Goal: Information Seeking & Learning: Learn about a topic

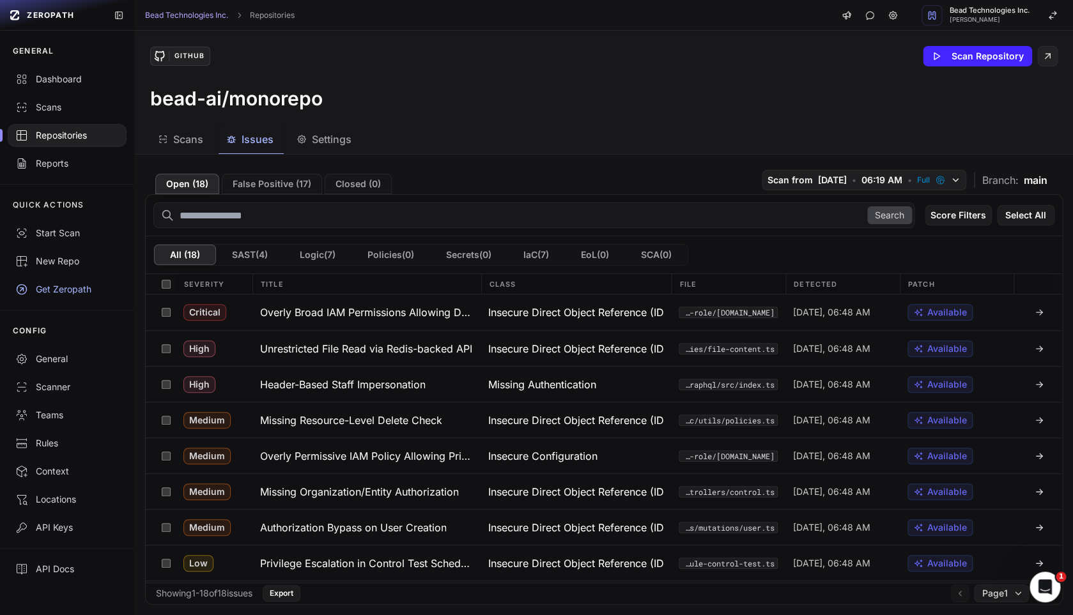
scroll to position [134, 0]
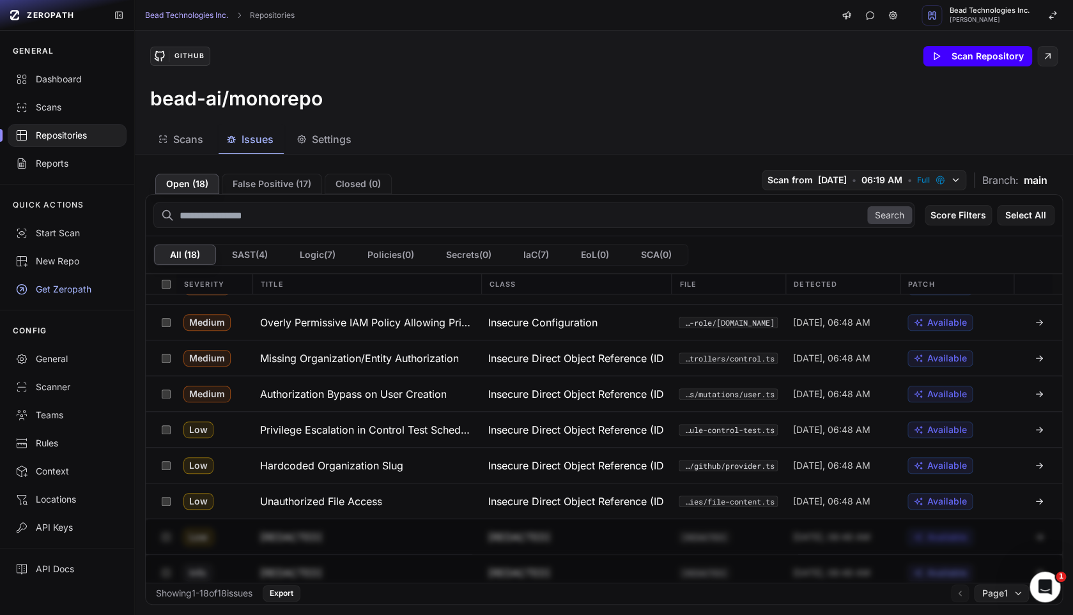
click at [969, 63] on button "Scan Repository" at bounding box center [976, 56] width 109 height 20
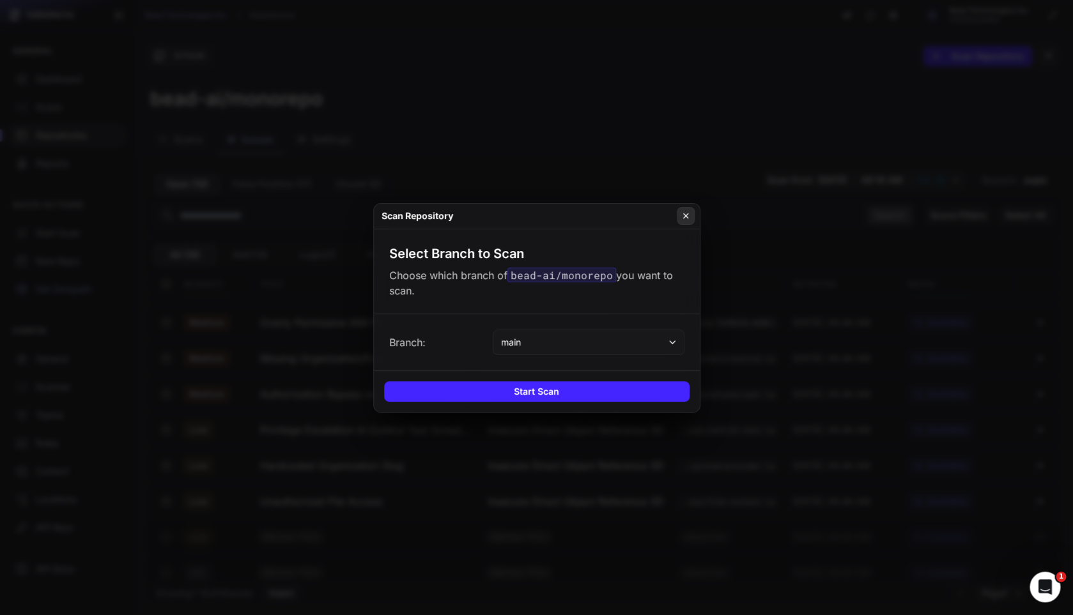
click at [682, 222] on button at bounding box center [686, 216] width 18 height 18
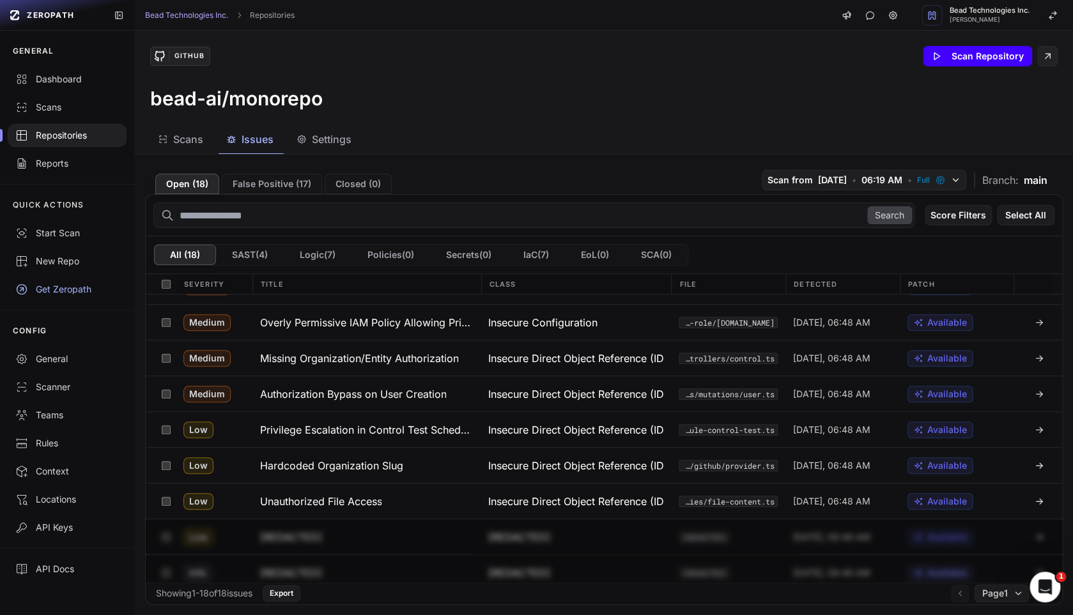
click at [964, 56] on button "Scan Repository" at bounding box center [976, 56] width 109 height 20
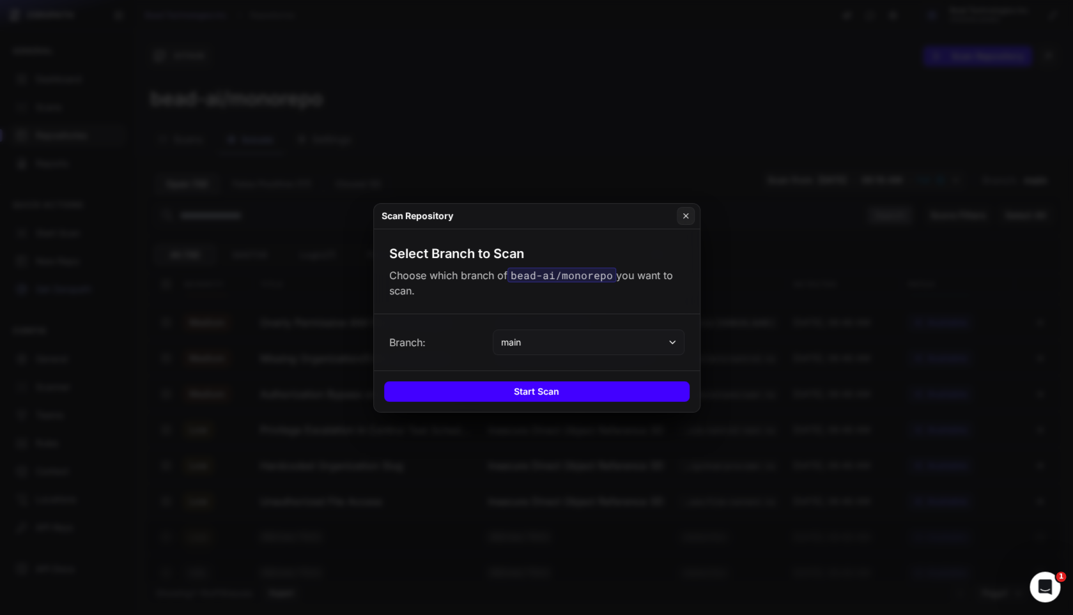
click at [572, 387] on button "Start Scan" at bounding box center [536, 391] width 305 height 20
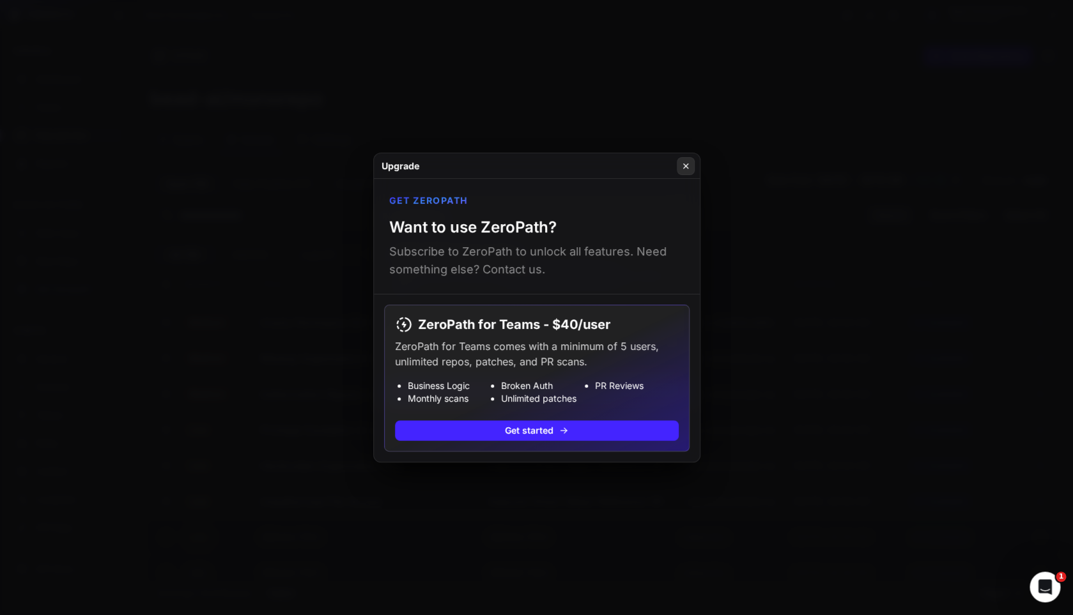
click at [685, 167] on icon at bounding box center [685, 166] width 9 height 10
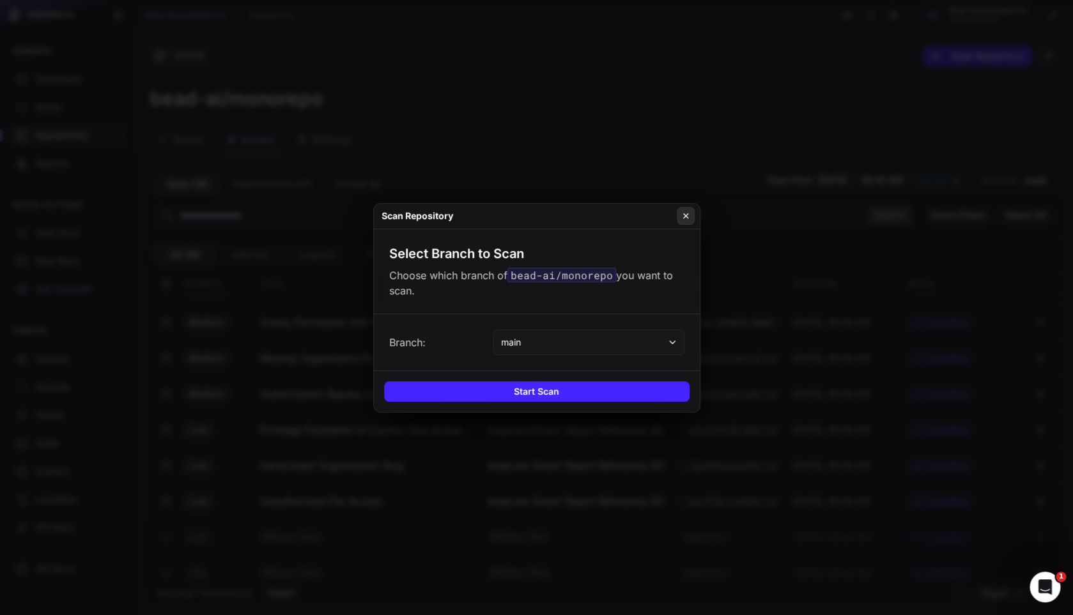
click at [691, 215] on button at bounding box center [686, 216] width 18 height 18
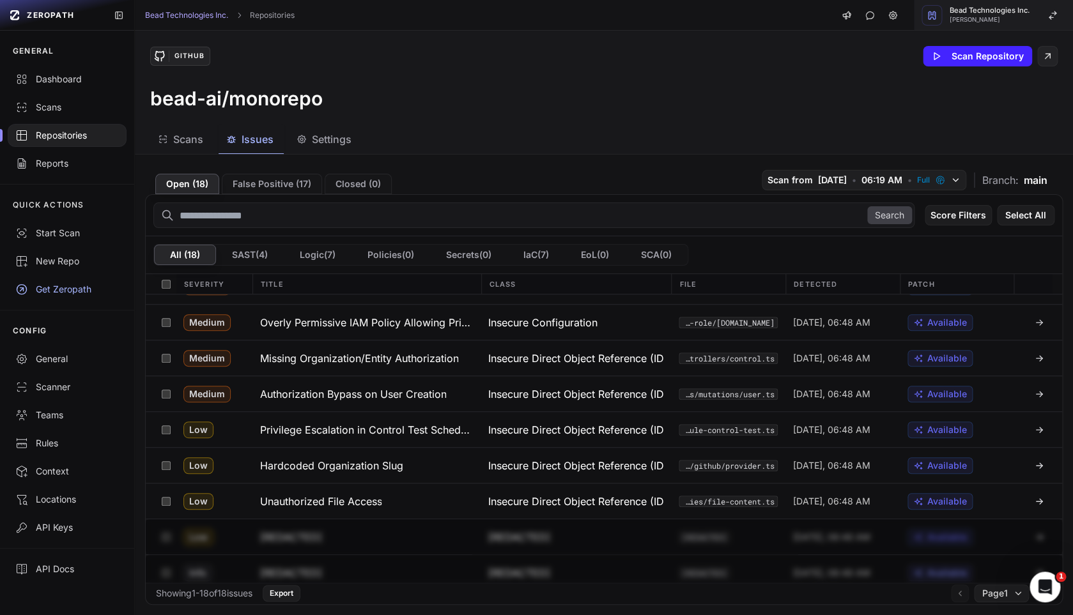
click at [1002, 11] on span "Bead Technologies Inc." at bounding box center [989, 10] width 80 height 7
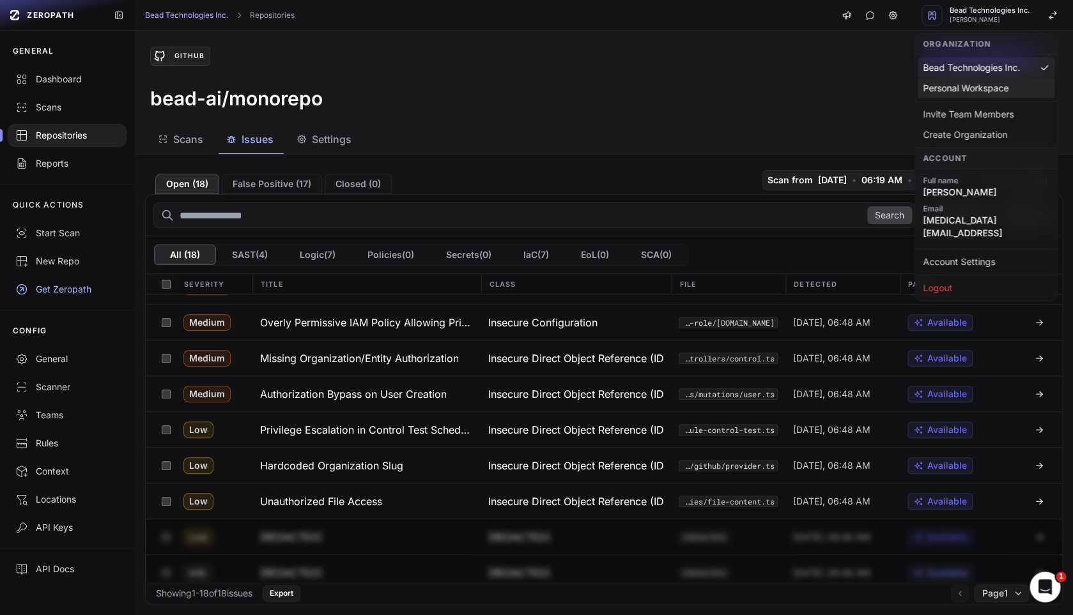
click at [994, 125] on div "Personal Workspace" at bounding box center [985, 135] width 137 height 20
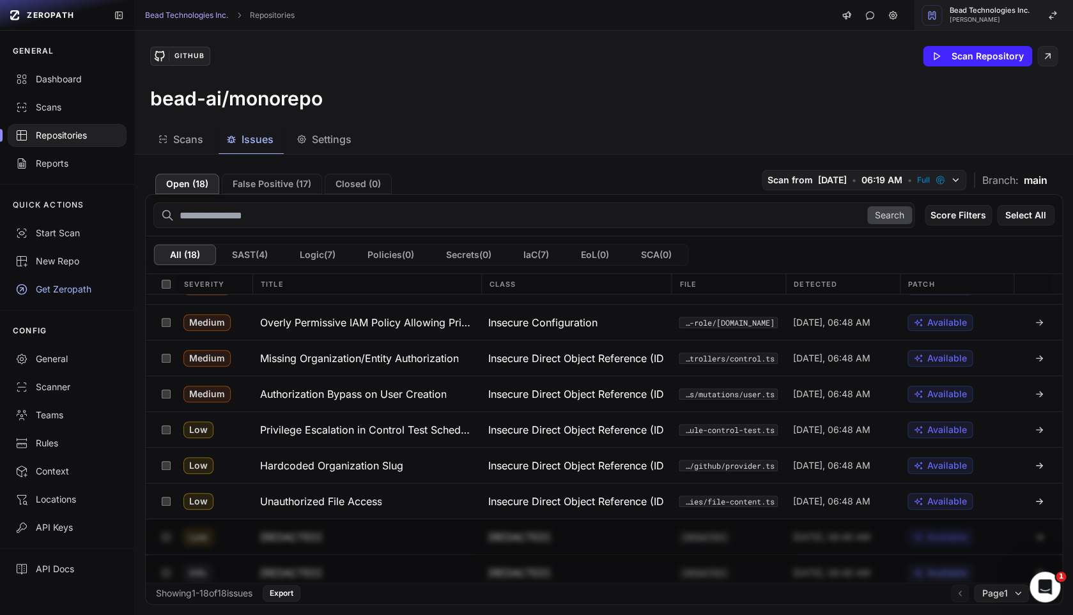
click at [986, 19] on span "[PERSON_NAME]" at bounding box center [989, 20] width 80 height 6
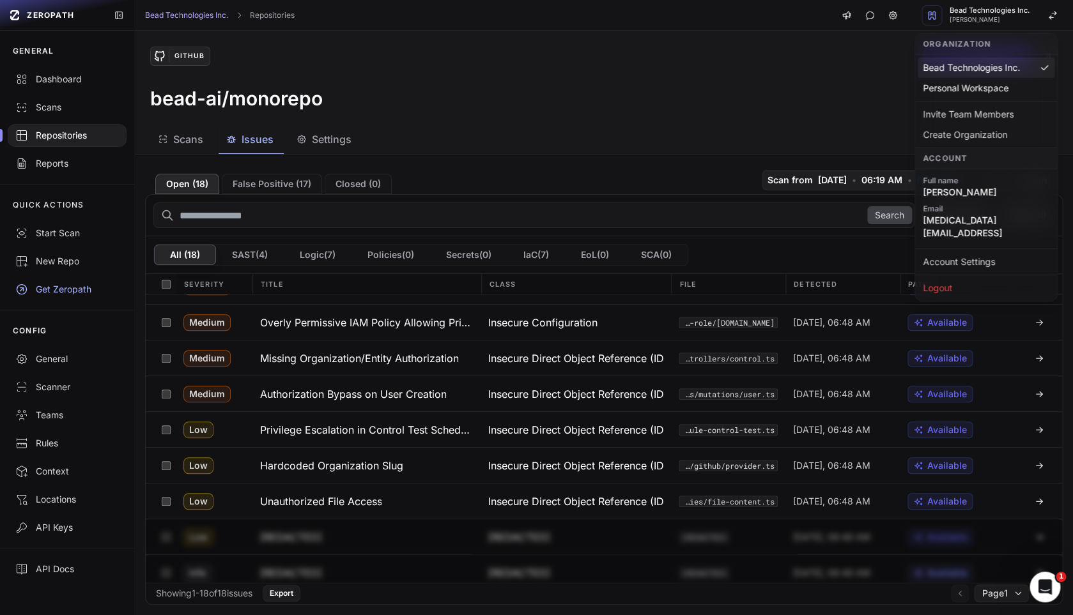
click at [820, 106] on div "bead-ai/monorepo" at bounding box center [603, 98] width 907 height 23
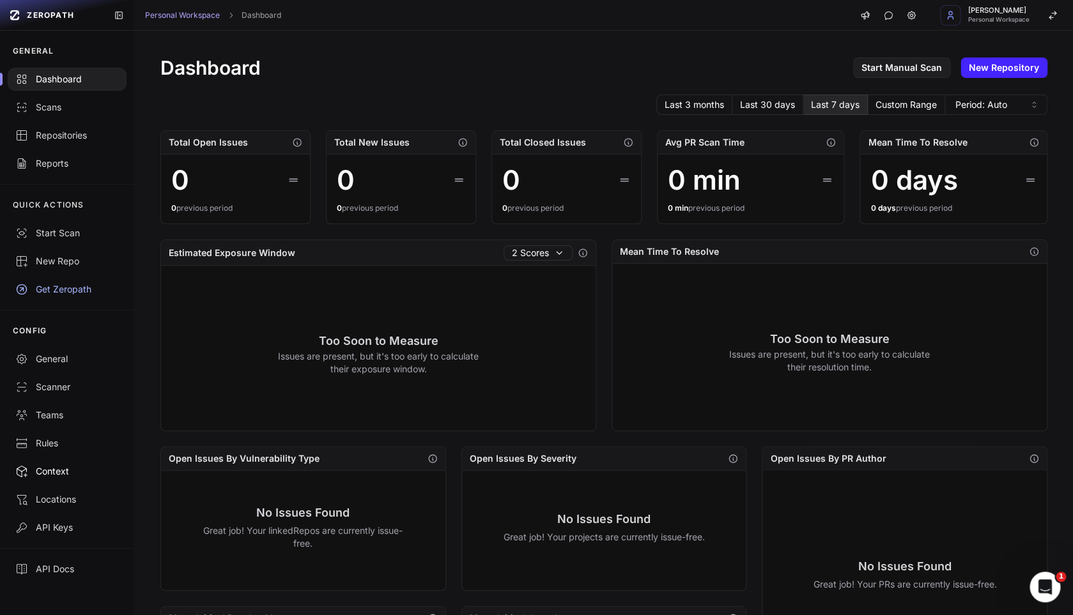
click at [55, 473] on div "Context" at bounding box center [66, 471] width 103 height 13
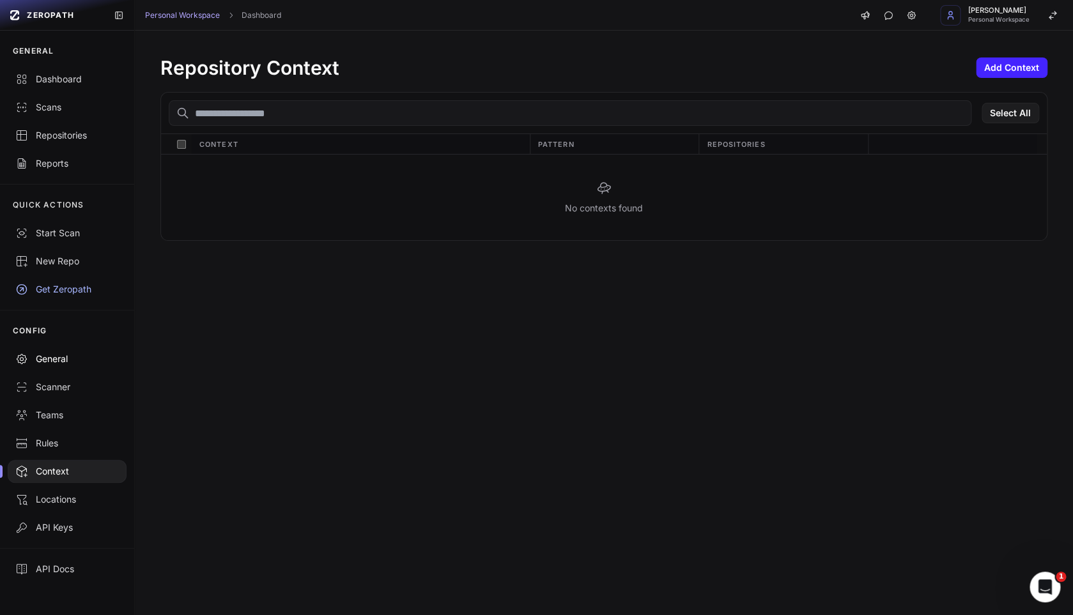
click at [52, 365] on div "General" at bounding box center [66, 359] width 103 height 13
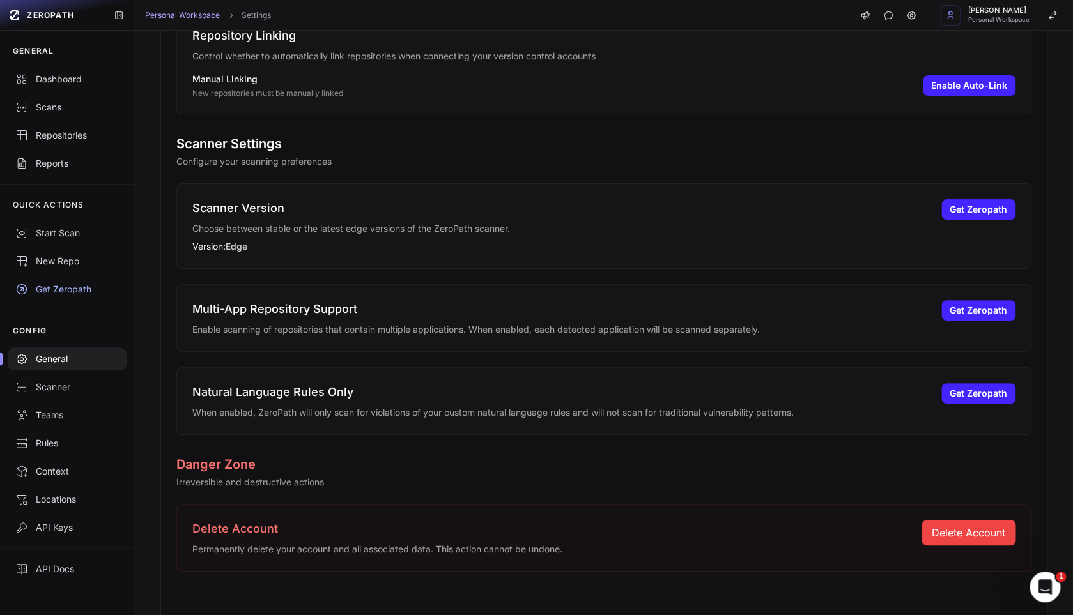
scroll to position [411, 0]
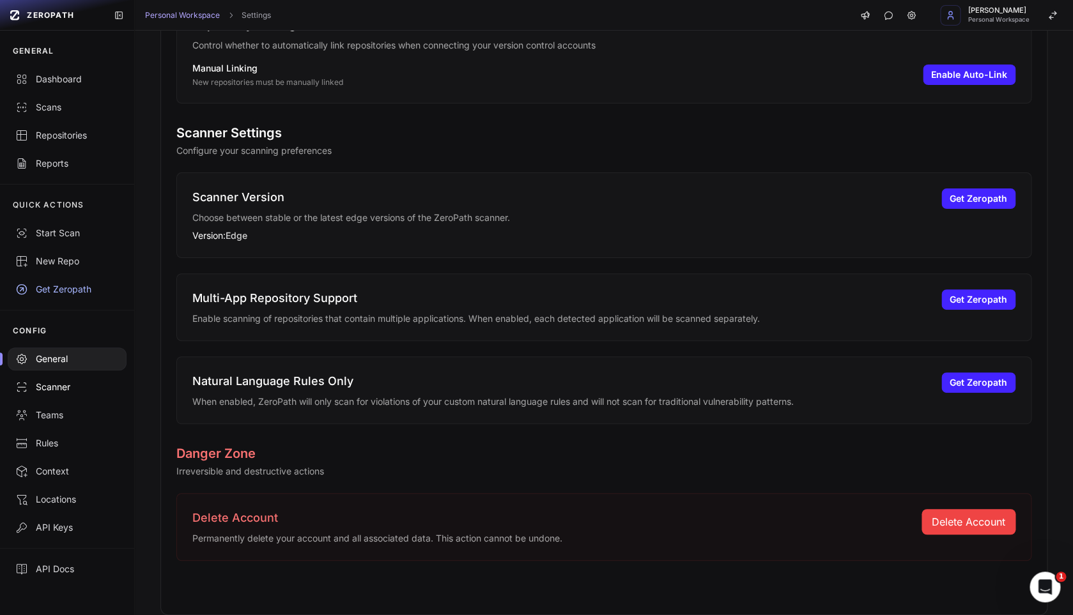
click at [69, 392] on div "Scanner" at bounding box center [66, 387] width 103 height 13
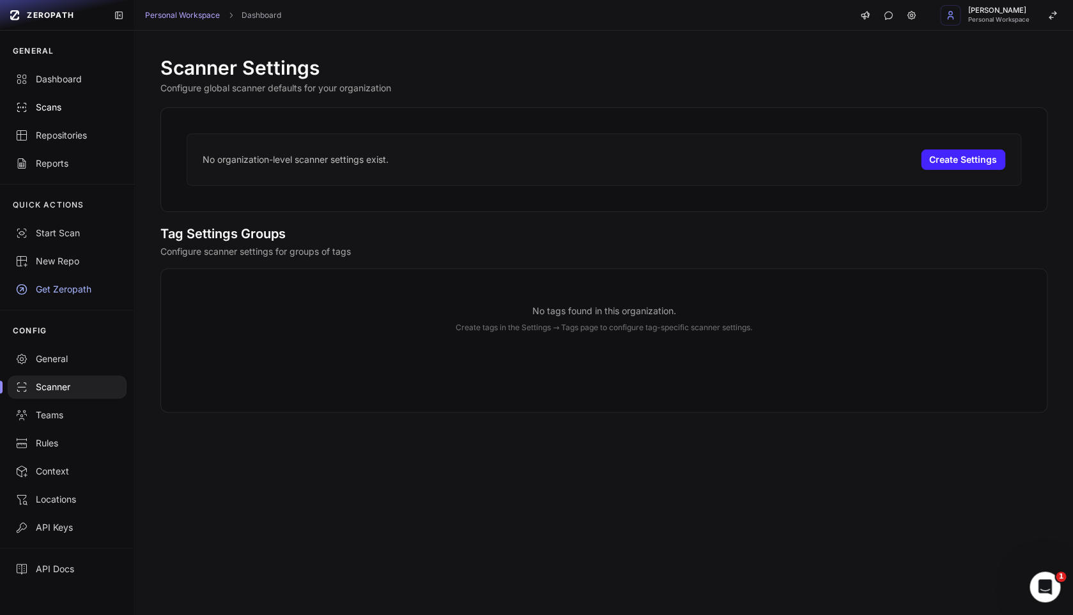
click at [52, 103] on div "Scans" at bounding box center [66, 107] width 103 height 13
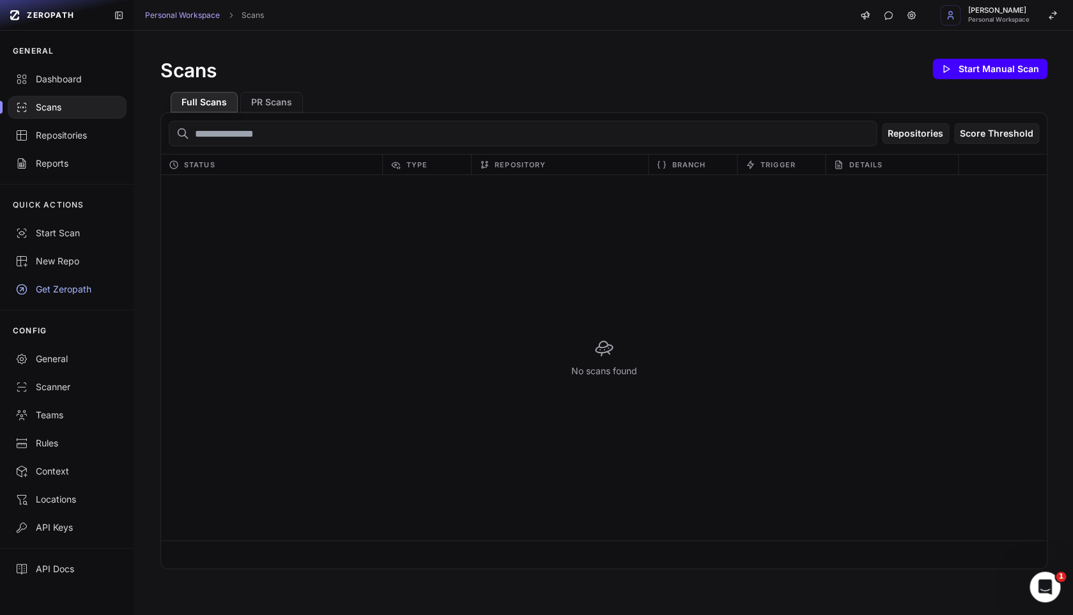
click at [965, 66] on button "Start Manual Scan" at bounding box center [989, 69] width 115 height 20
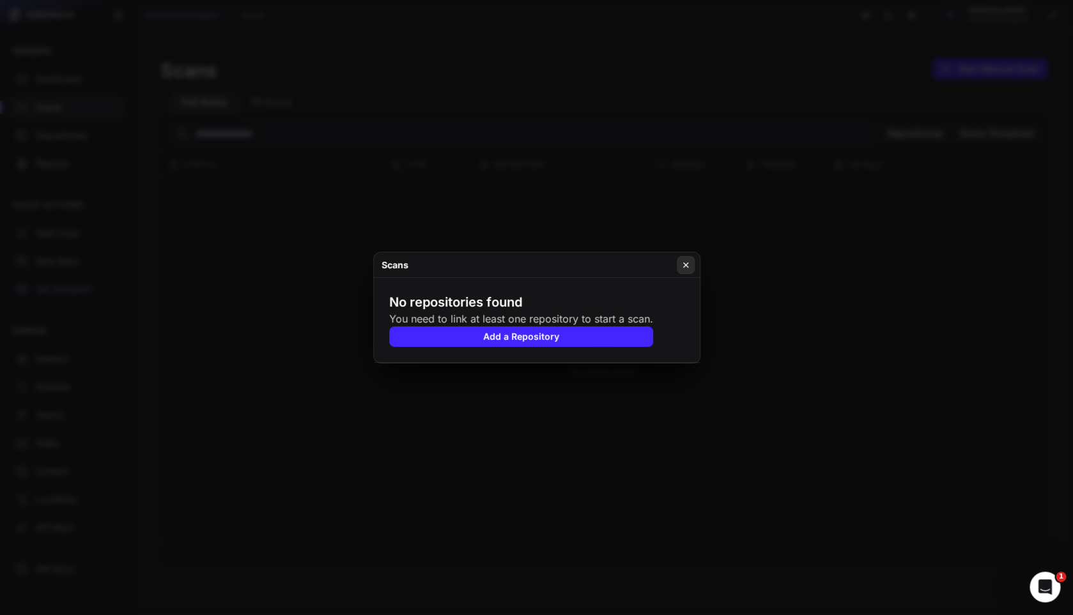
click at [690, 263] on button at bounding box center [686, 265] width 18 height 18
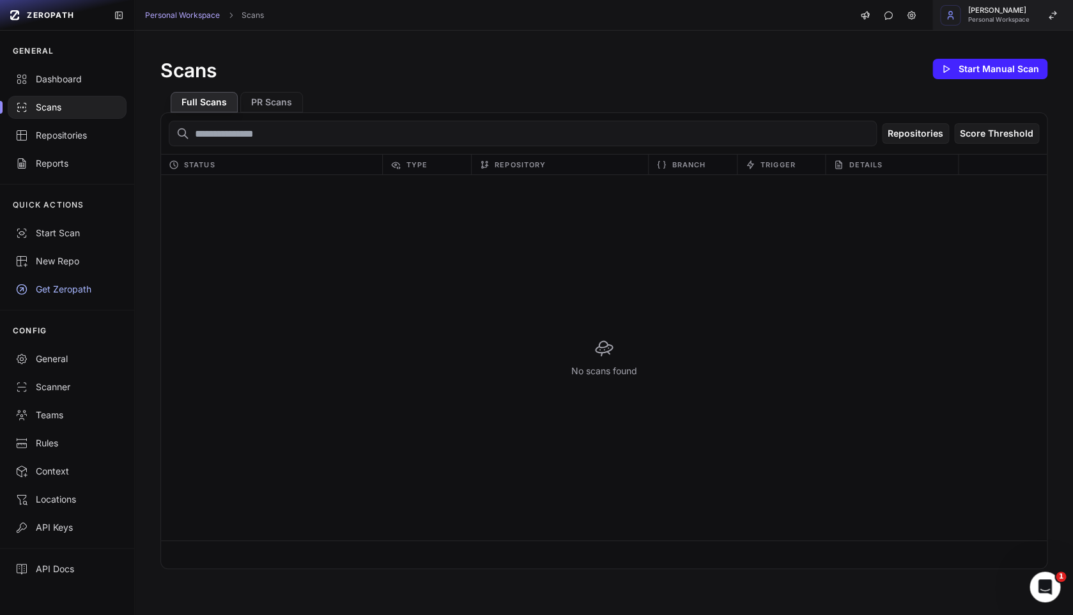
click at [1029, 15] on div "Tobias Otte Personal Workspace" at bounding box center [998, 15] width 61 height 16
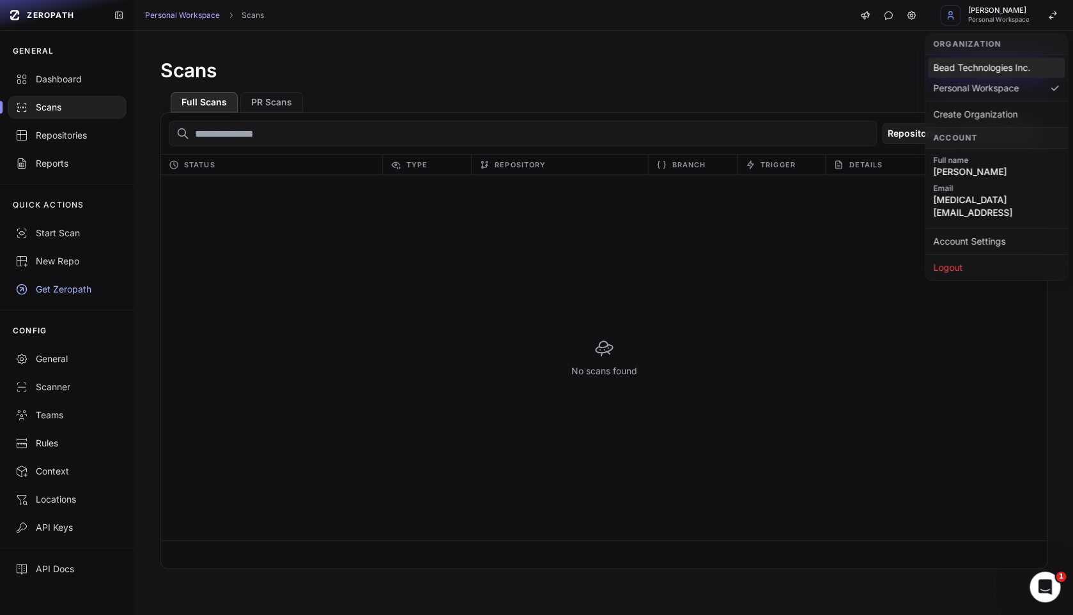
click at [979, 73] on div "Bead Technologies Inc." at bounding box center [996, 67] width 137 height 20
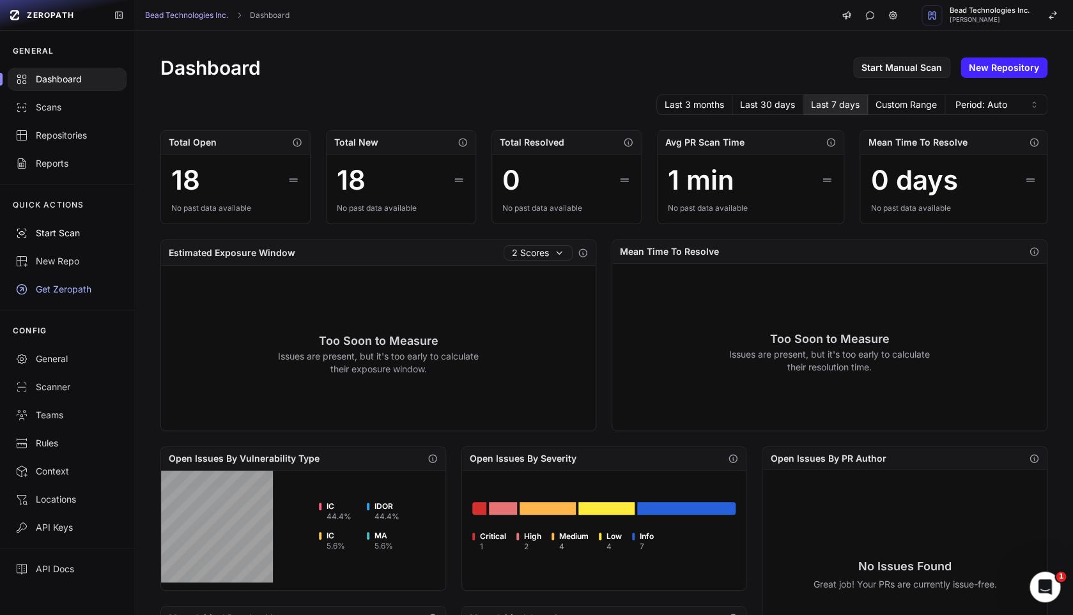
click at [65, 235] on div "Start Scan" at bounding box center [66, 233] width 103 height 13
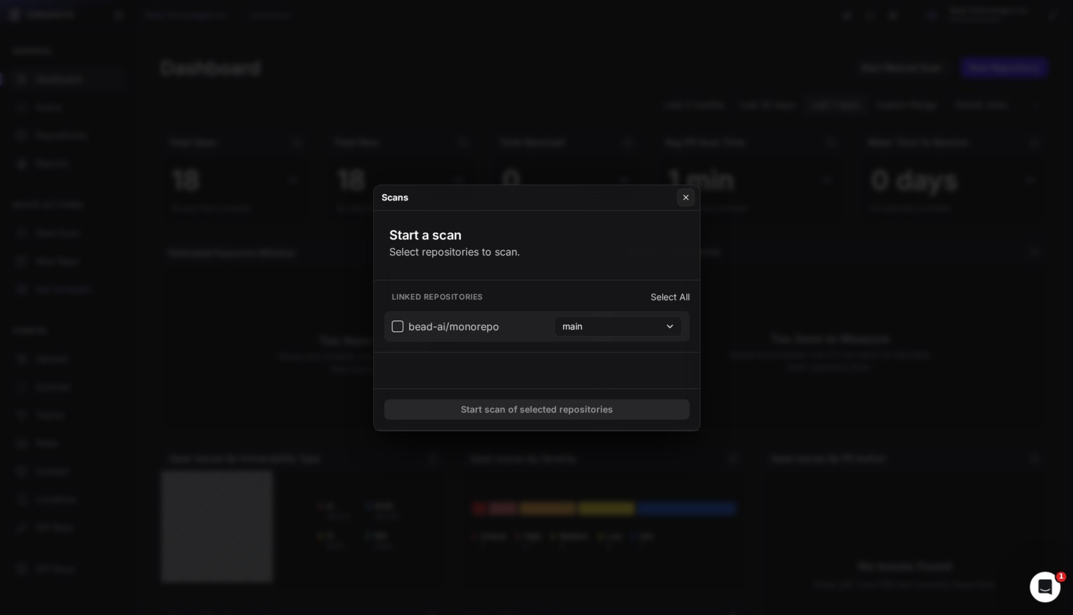
click at [396, 326] on span "bead-ai/monorepo" at bounding box center [445, 326] width 107 height 15
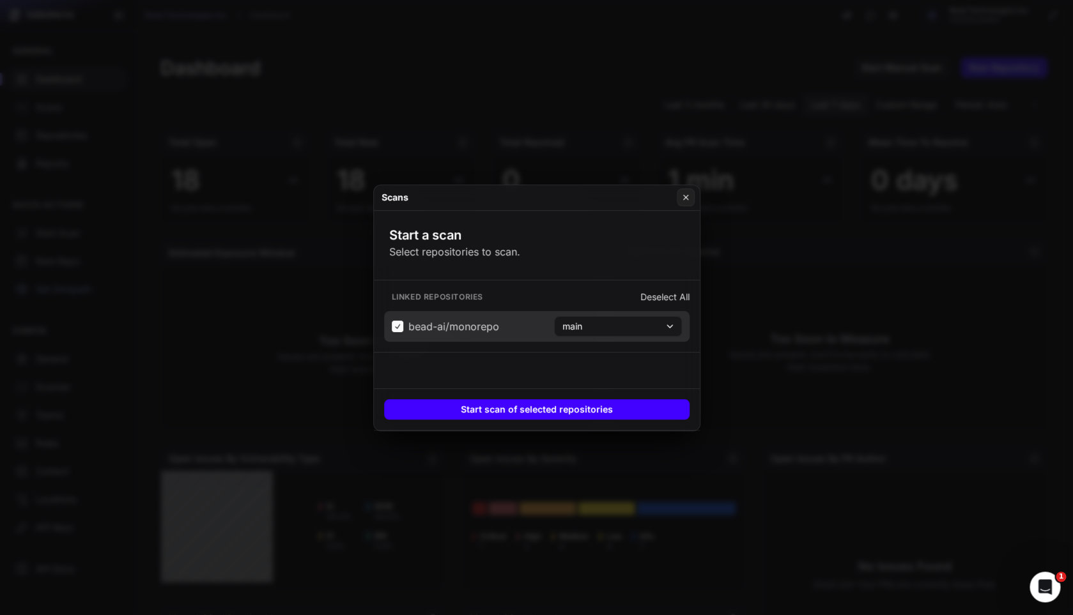
click at [544, 412] on button "Start scan of selected repositories" at bounding box center [536, 409] width 305 height 20
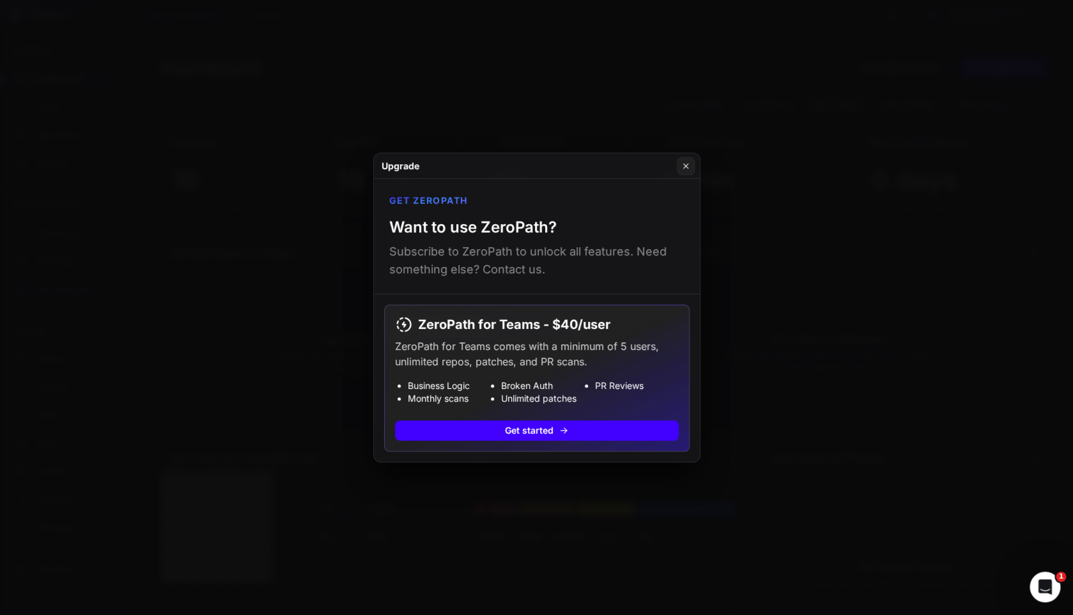
click at [521, 427] on button "Get started" at bounding box center [537, 430] width 284 height 20
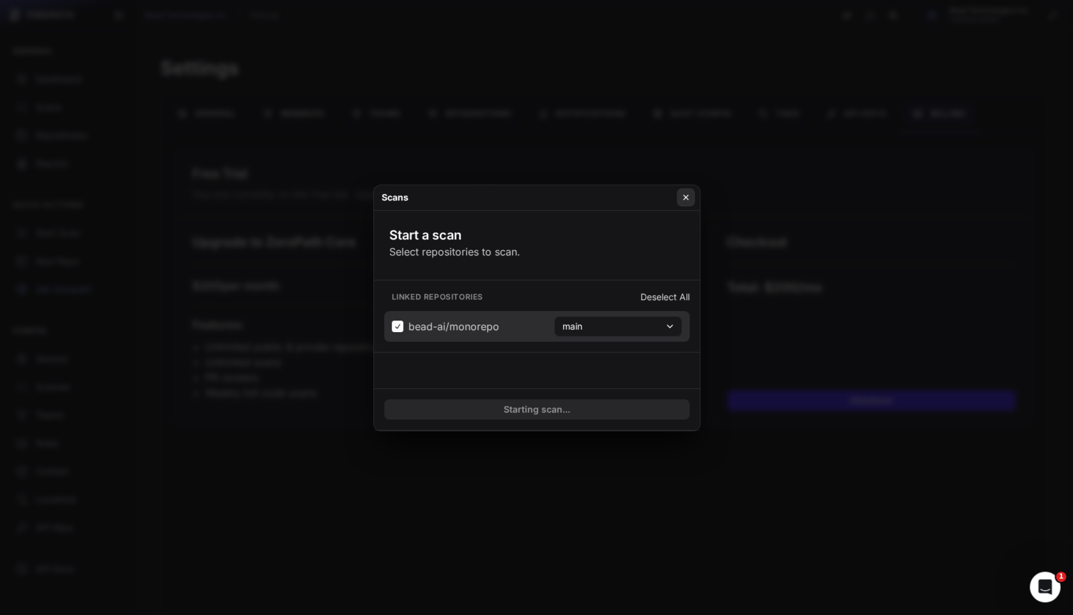
click at [688, 196] on icon at bounding box center [685, 197] width 9 height 10
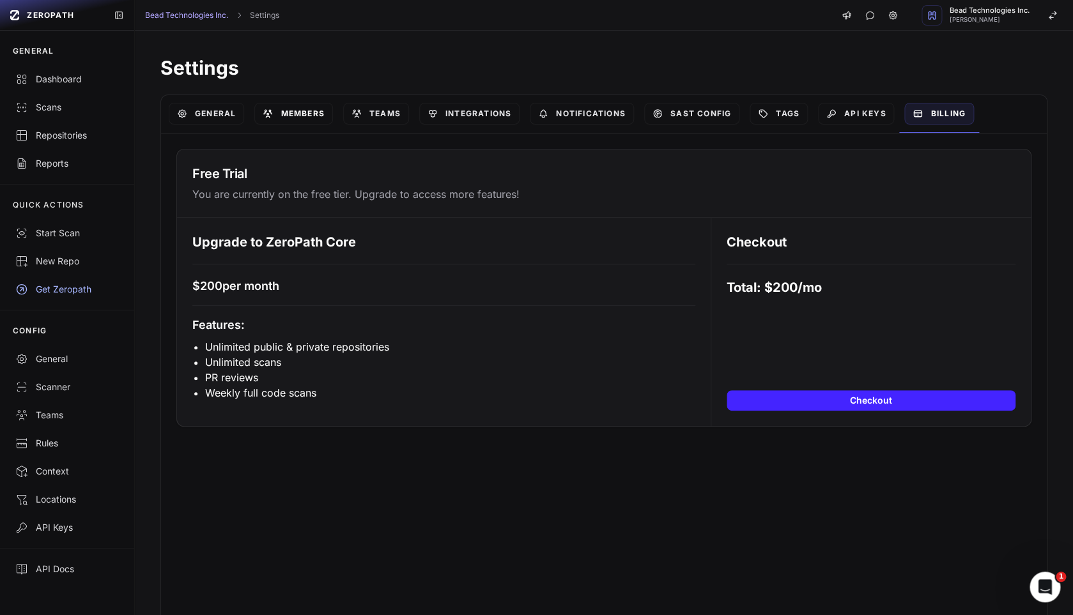
click at [288, 110] on link "Members" at bounding box center [293, 114] width 78 height 22
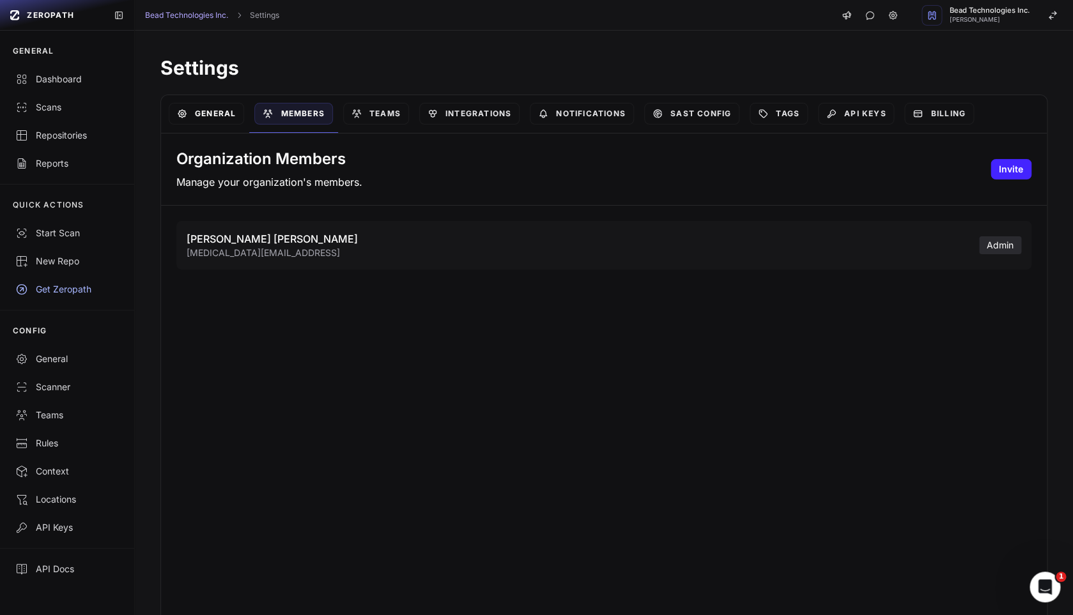
click at [218, 112] on link "General" at bounding box center [206, 114] width 75 height 22
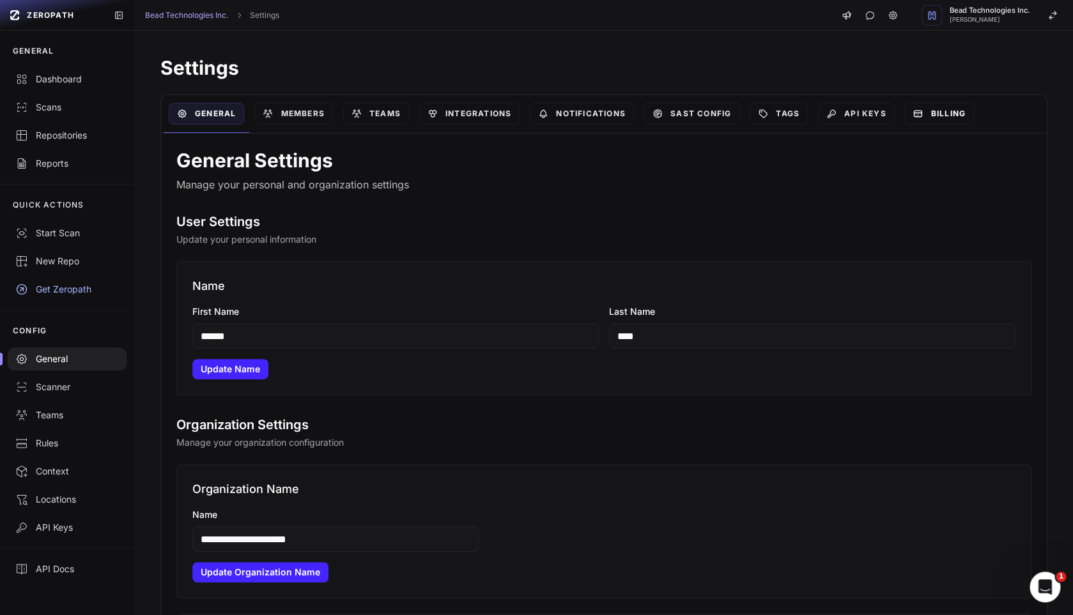
click at [926, 114] on link "Billing" at bounding box center [938, 114] width 69 height 22
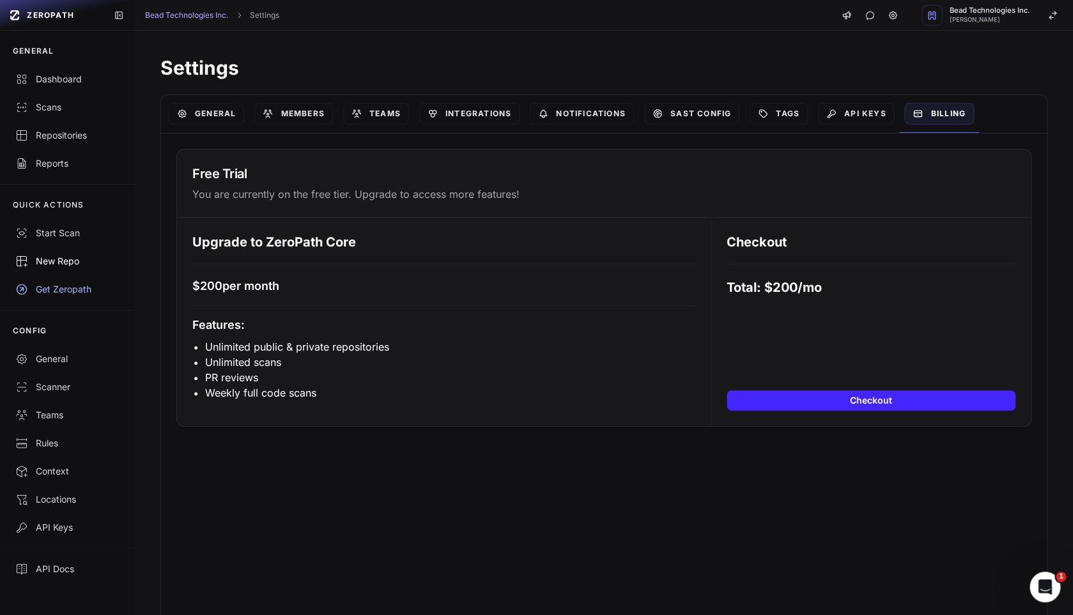
click at [62, 261] on div "New Repo" at bounding box center [66, 261] width 103 height 13
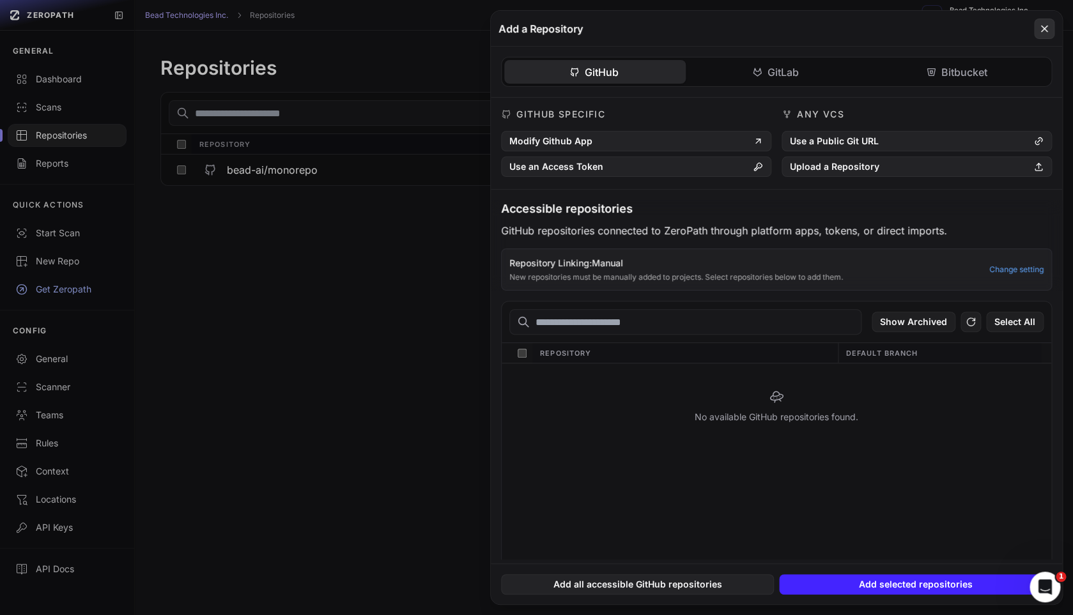
click at [1041, 26] on icon at bounding box center [1044, 29] width 6 height 6
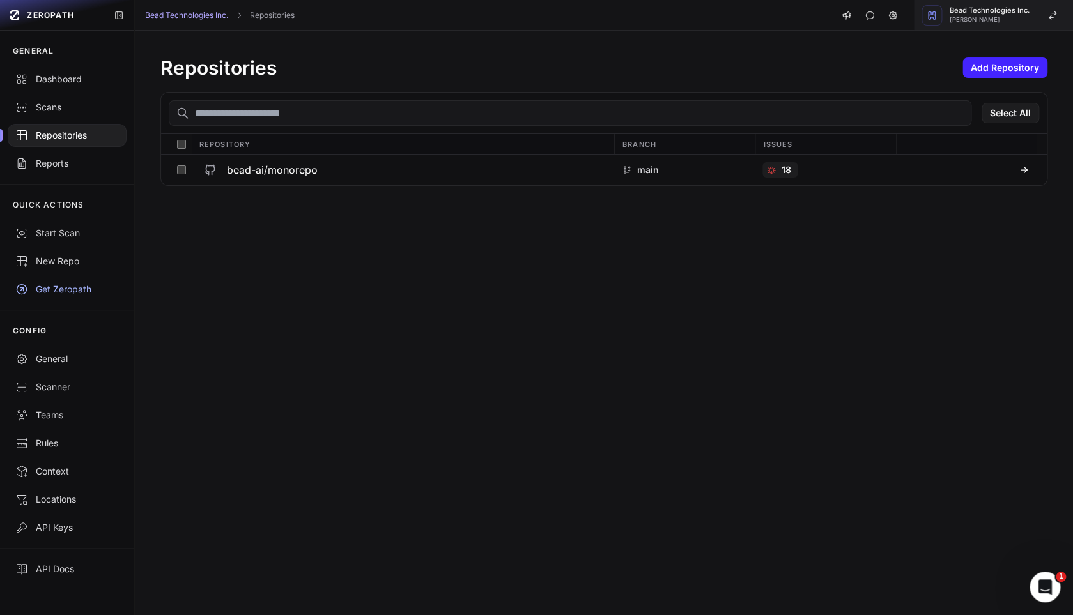
click at [1004, 17] on span "[PERSON_NAME]" at bounding box center [989, 20] width 80 height 6
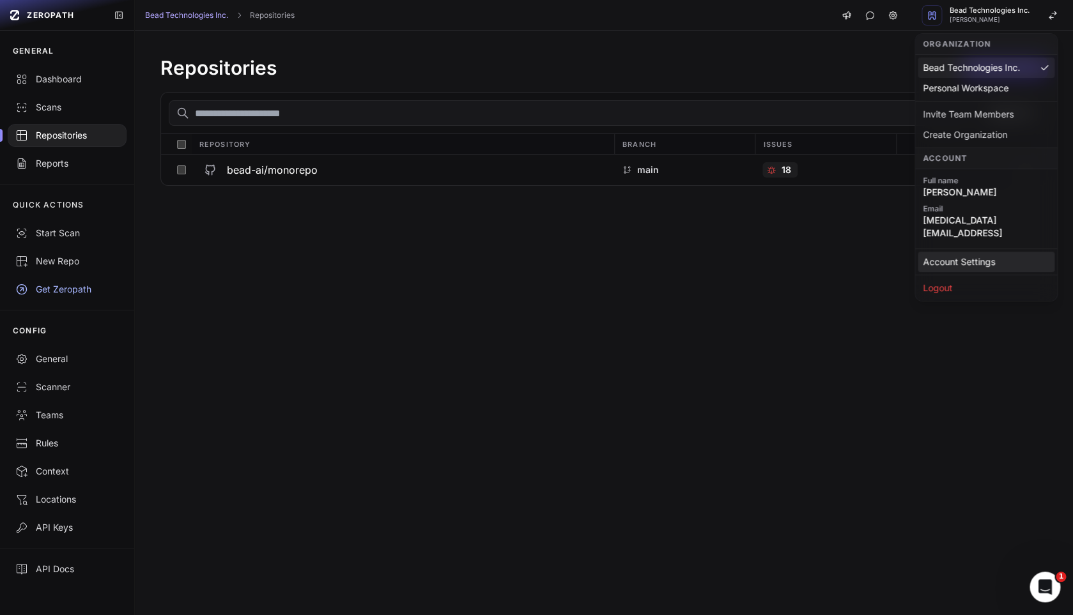
click at [970, 254] on link "Account Settings" at bounding box center [985, 262] width 137 height 20
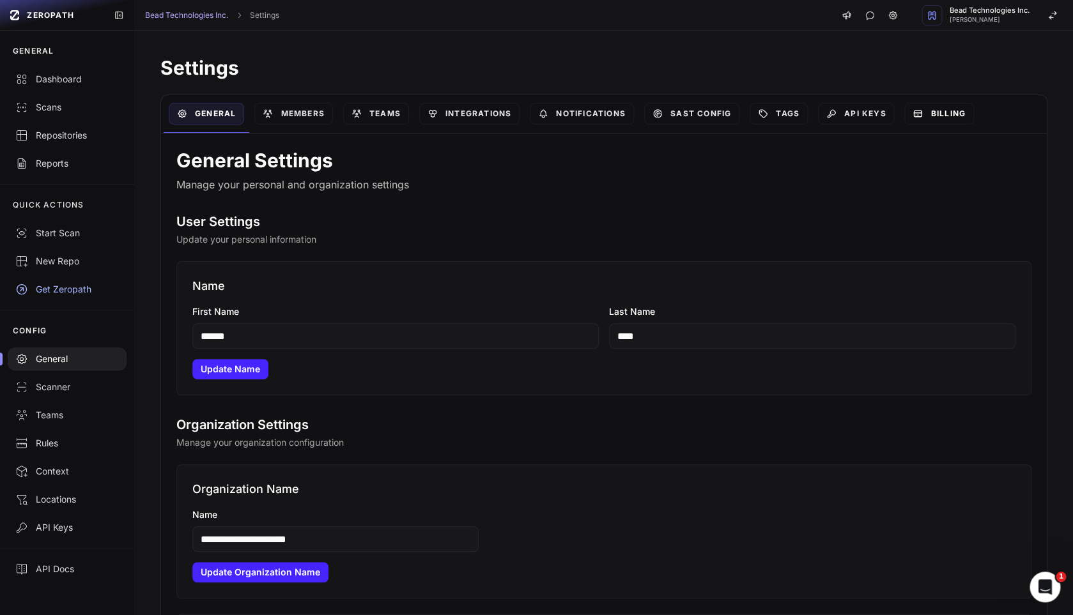
click at [928, 111] on link "Billing" at bounding box center [938, 114] width 69 height 22
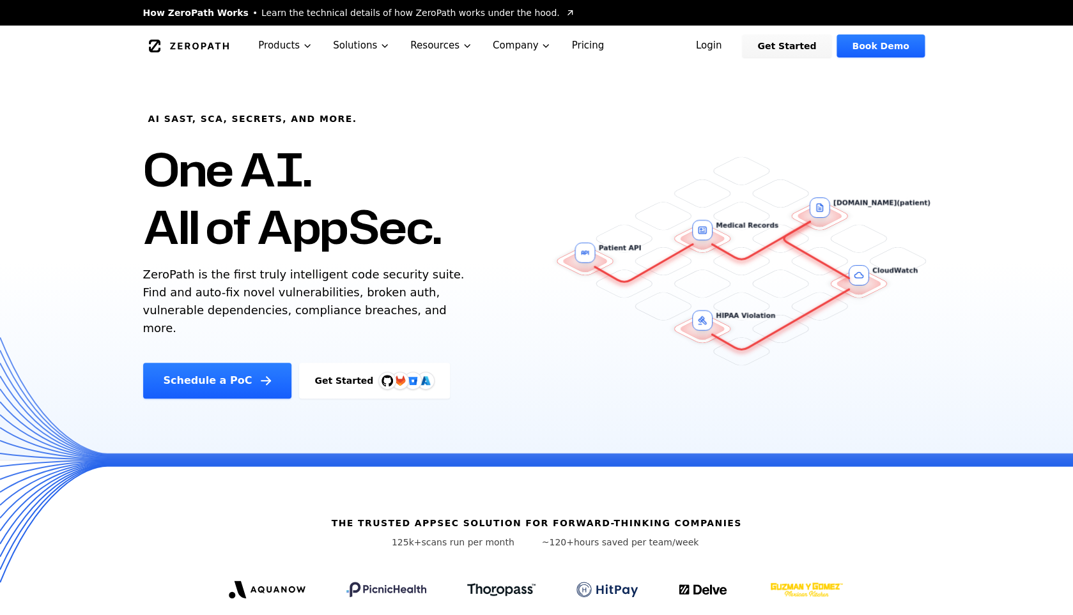
click at [735, 46] on link "Login" at bounding box center [708, 45] width 57 height 23
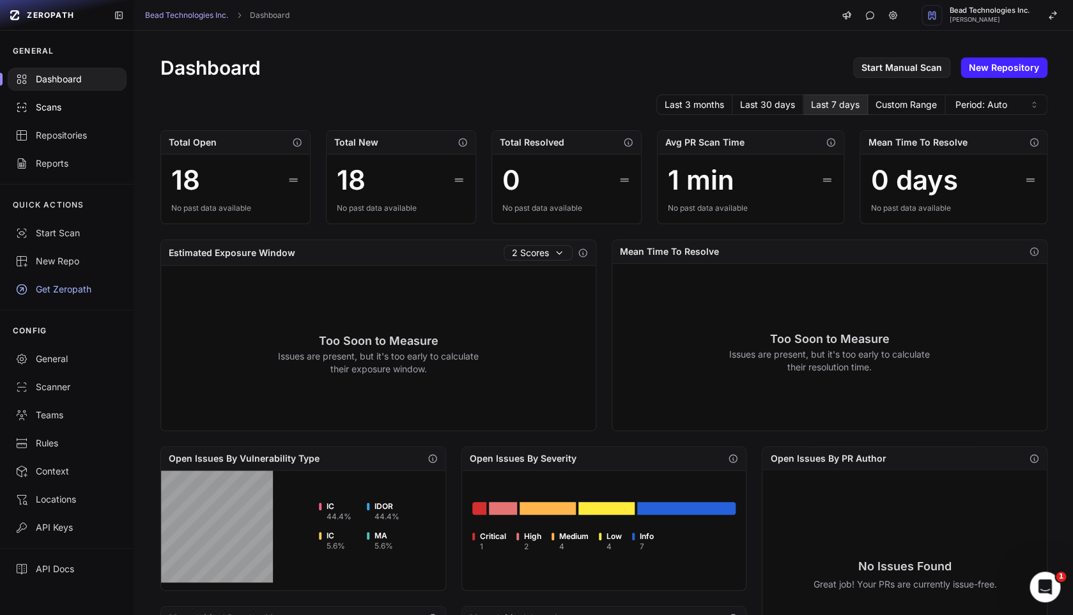
click at [68, 114] on link "Scans" at bounding box center [67, 107] width 134 height 28
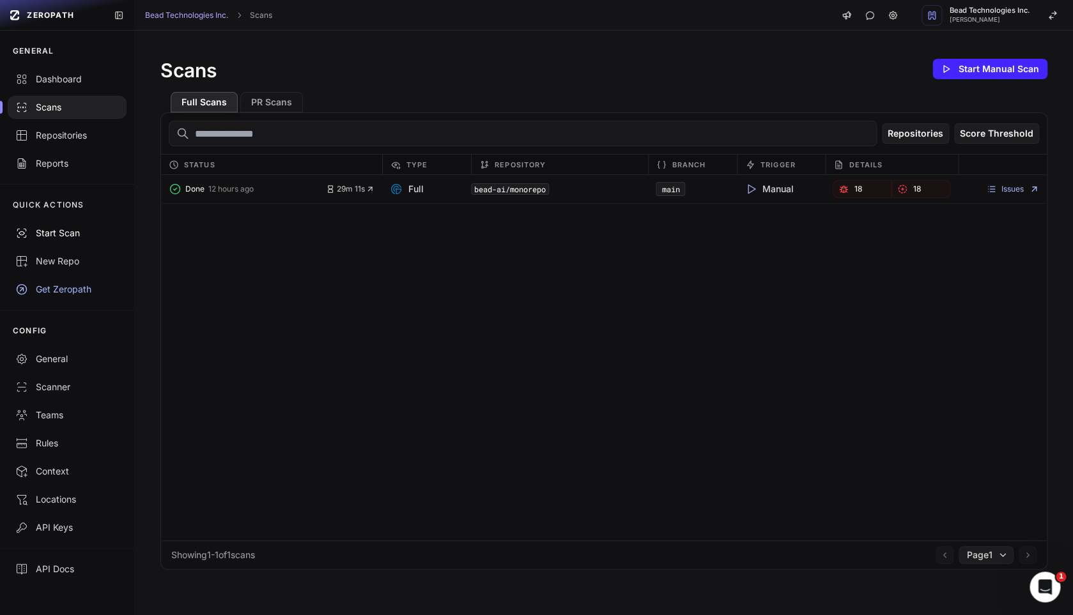
click at [68, 234] on div "Start Scan" at bounding box center [66, 233] width 103 height 13
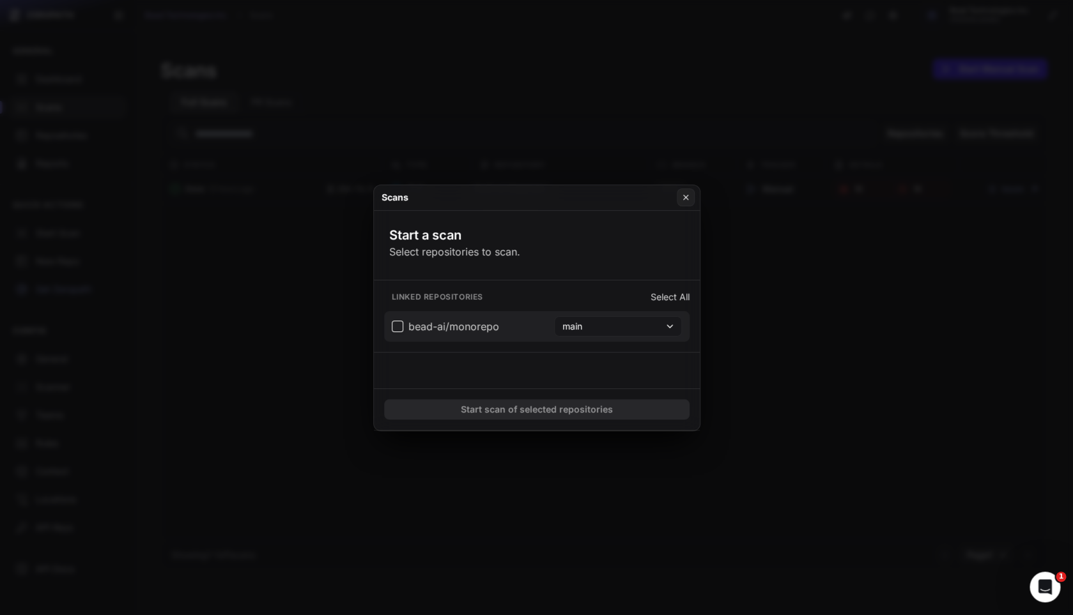
click at [416, 328] on span "bead-ai/monorepo" at bounding box center [453, 326] width 91 height 15
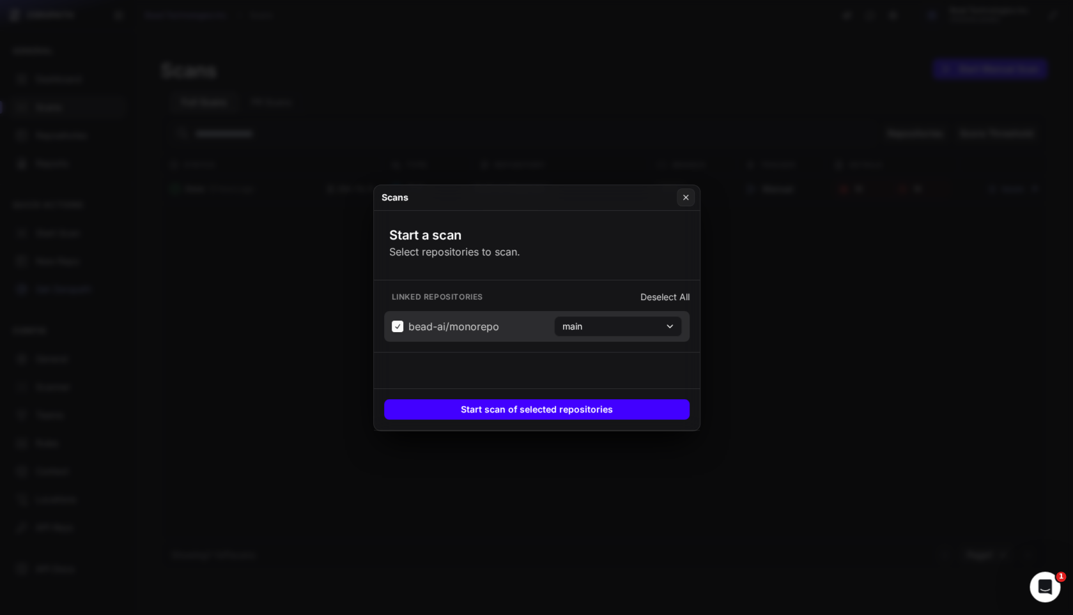
click at [560, 409] on button "Start scan of selected repositories" at bounding box center [536, 409] width 305 height 20
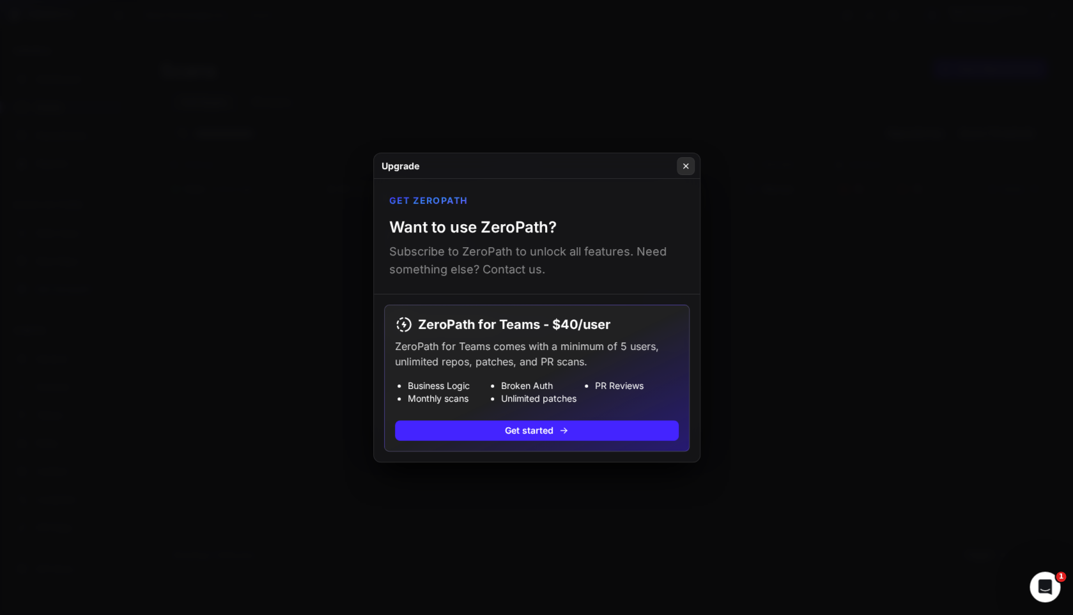
click at [684, 162] on icon at bounding box center [685, 166] width 9 height 10
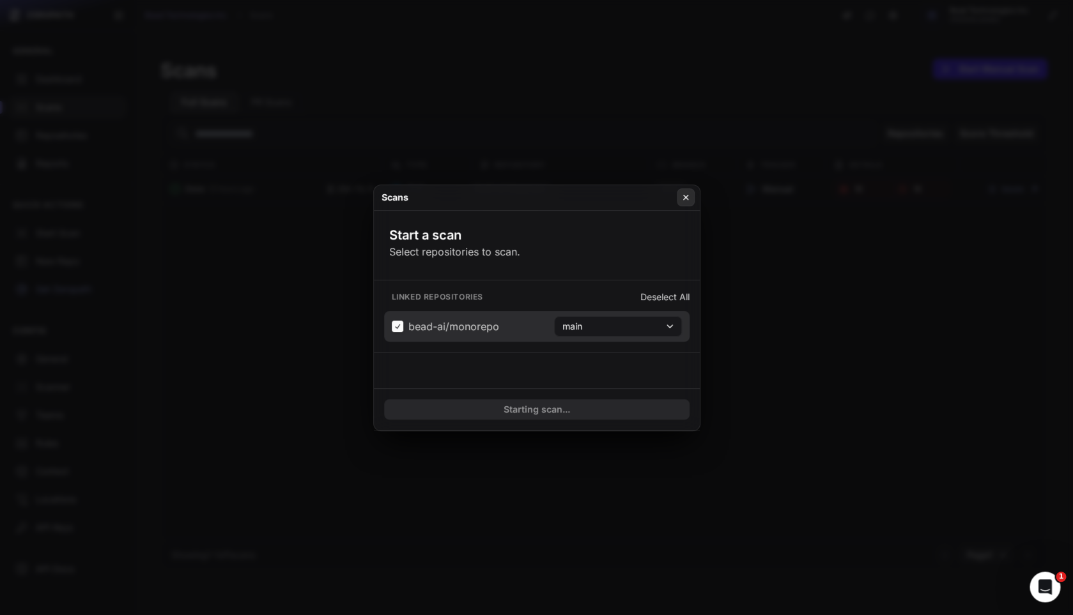
click at [687, 199] on icon at bounding box center [685, 197] width 9 height 10
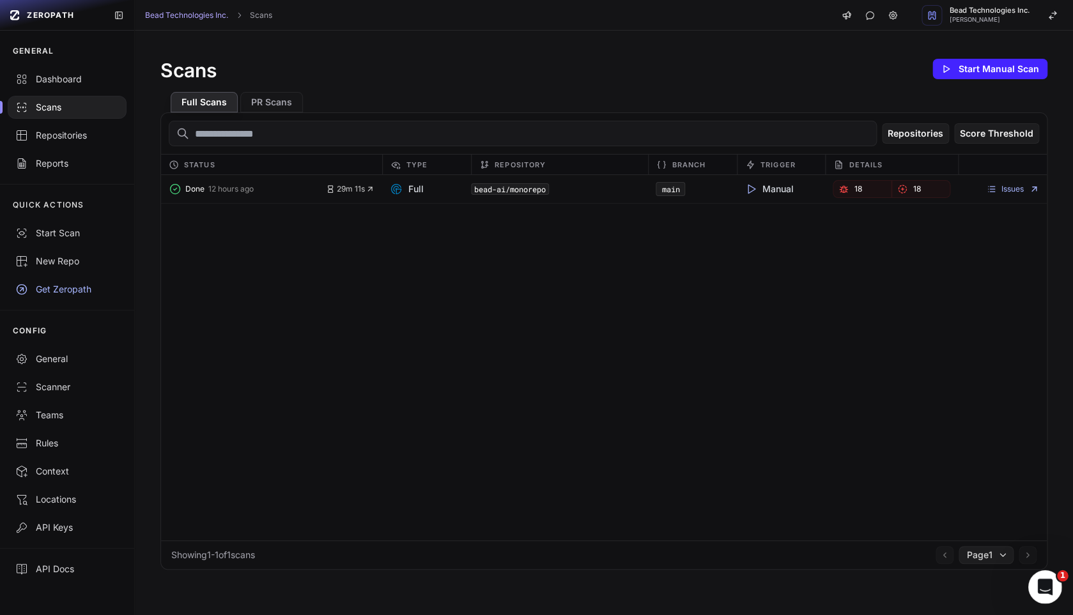
click at [1044, 591] on icon "Open Intercom Messenger" at bounding box center [1043, 585] width 21 height 21
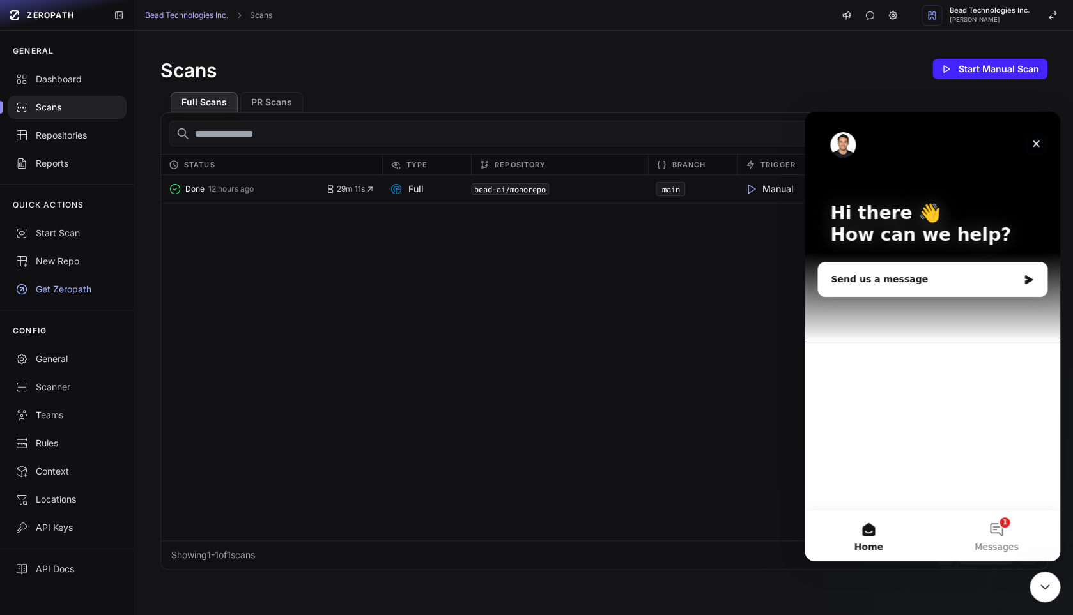
click at [1038, 150] on div "Close" at bounding box center [1035, 143] width 23 height 23
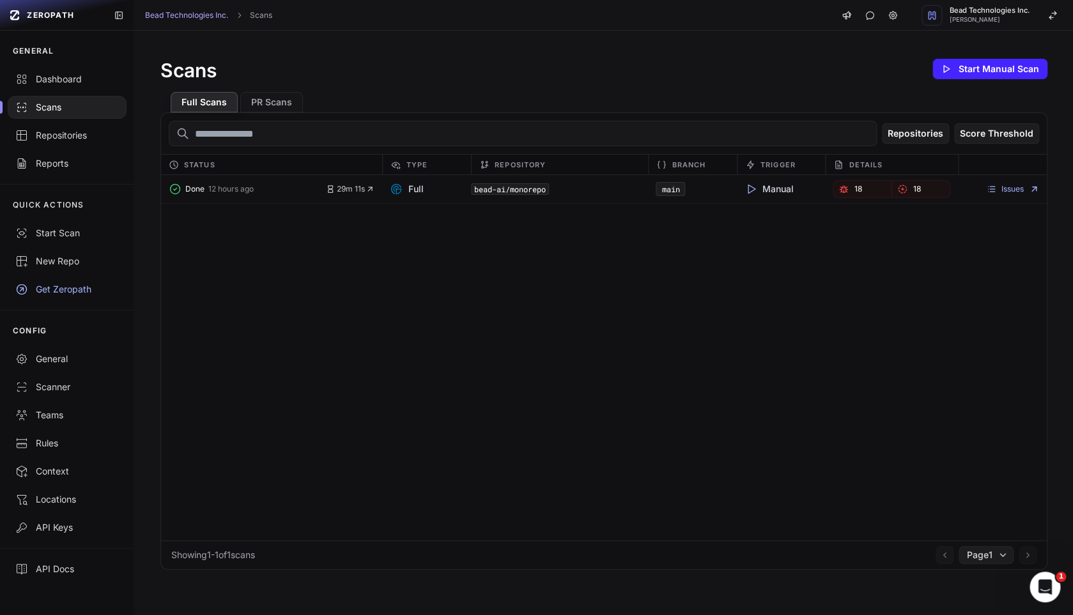
click at [588, 185] on div "bead-ai/monorepo" at bounding box center [559, 189] width 177 height 18
click at [224, 197] on button "Done 12 hours ago" at bounding box center [248, 189] width 158 height 18
click at [278, 192] on button "Done 12 hours ago" at bounding box center [248, 189] width 158 height 18
click at [74, 166] on div "Reports" at bounding box center [66, 163] width 103 height 13
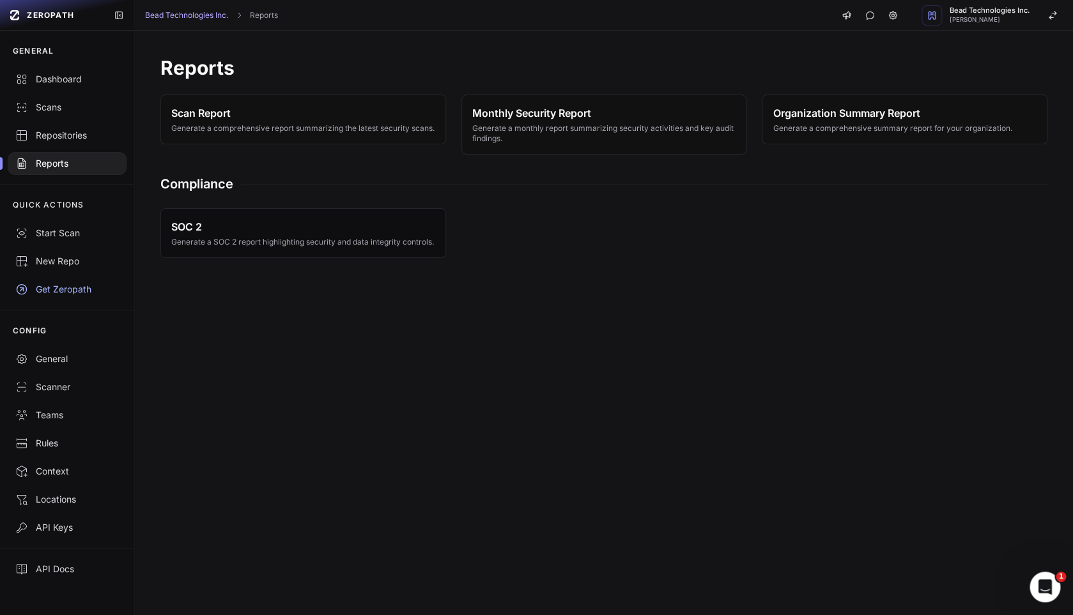
click at [257, 247] on span "Generate a SOC 2 report highlighting security and data integrity controls." at bounding box center [302, 242] width 263 height 10
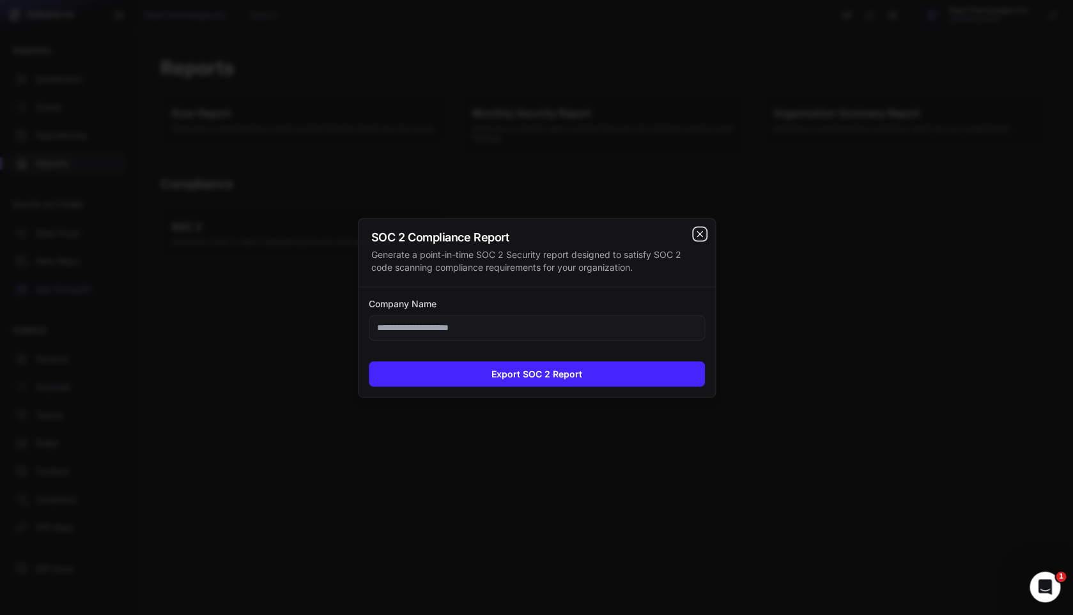
click at [696, 233] on icon "cross 2," at bounding box center [699, 234] width 10 height 10
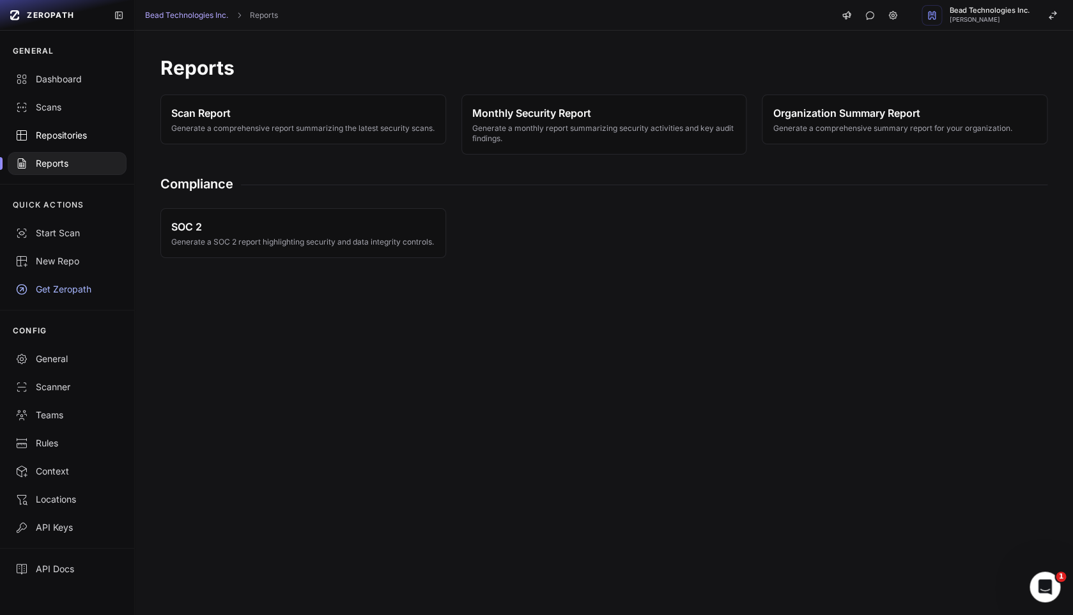
click at [43, 135] on div "Repositories" at bounding box center [66, 135] width 103 height 13
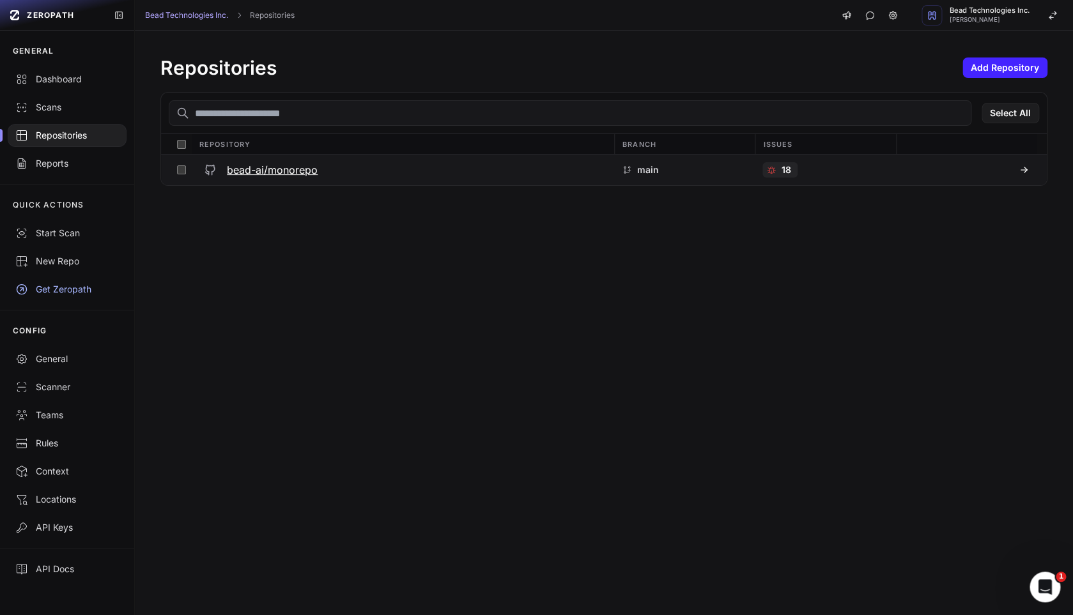
click at [394, 170] on div "bead-ai/monorepo" at bounding box center [402, 169] width 407 height 23
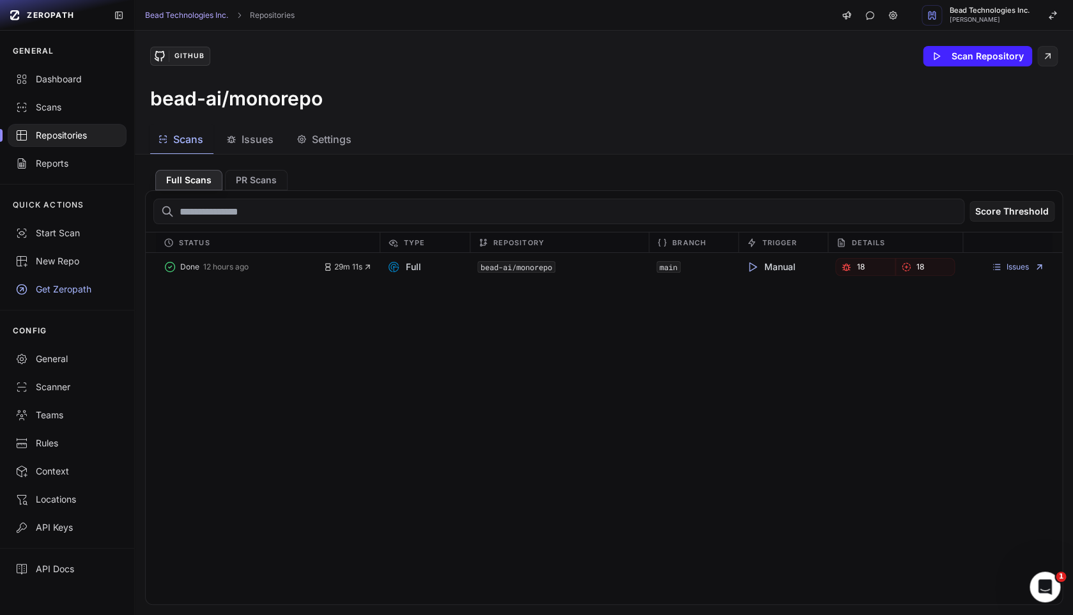
click at [256, 144] on span "Issues" at bounding box center [257, 139] width 32 height 15
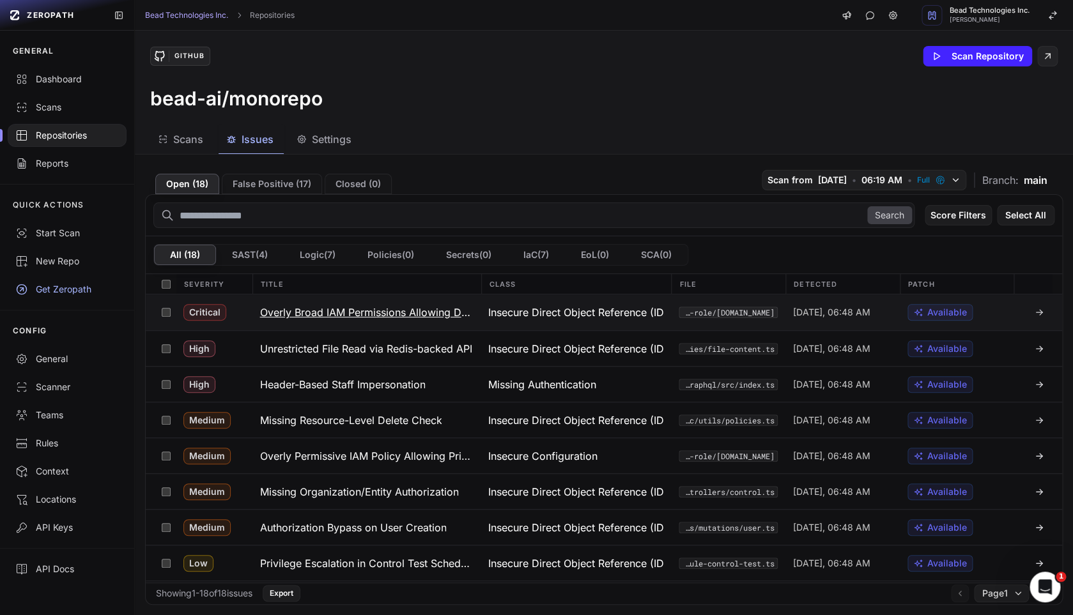
click at [417, 318] on h3 "Overly Broad IAM Permissions Allowing Data Exfiltration" at bounding box center [365, 312] width 213 height 15
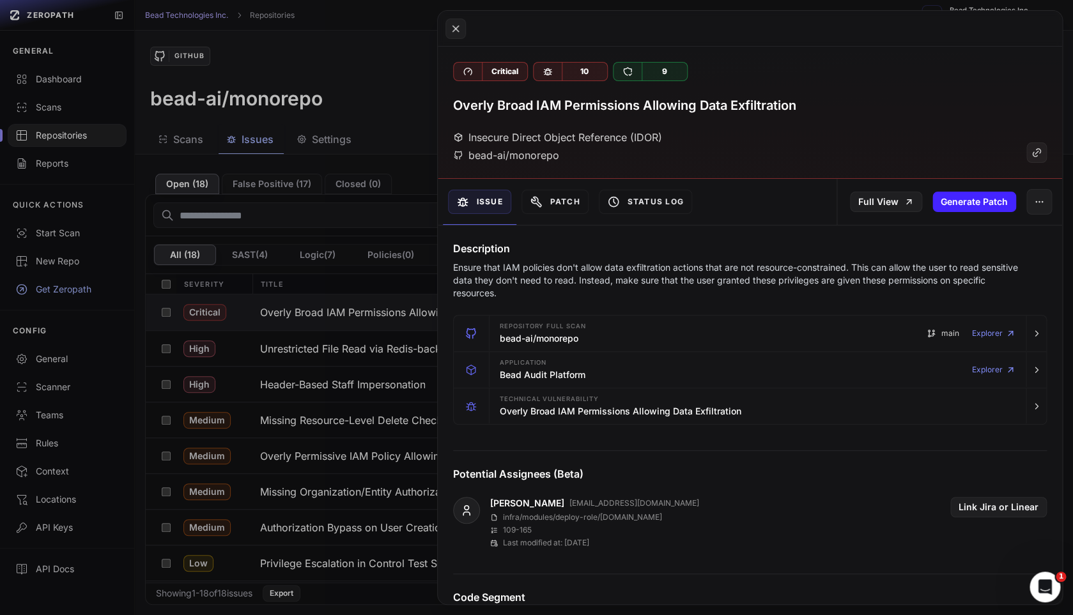
click at [405, 121] on button at bounding box center [536, 307] width 1073 height 615
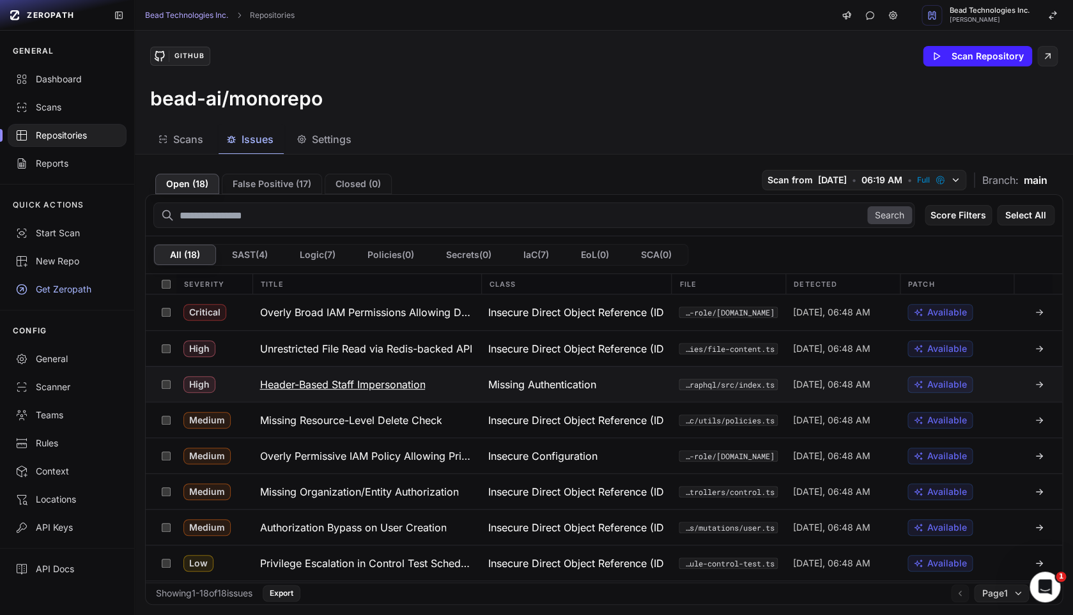
click at [401, 391] on h3 "Header-Based Staff Impersonation" at bounding box center [341, 384] width 165 height 15
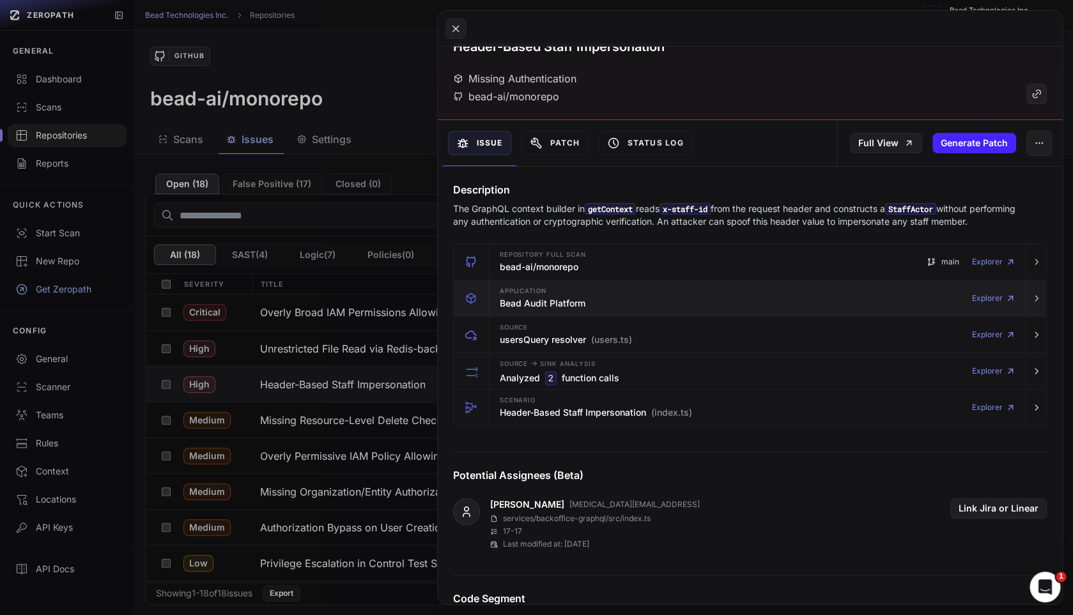
scroll to position [57, 0]
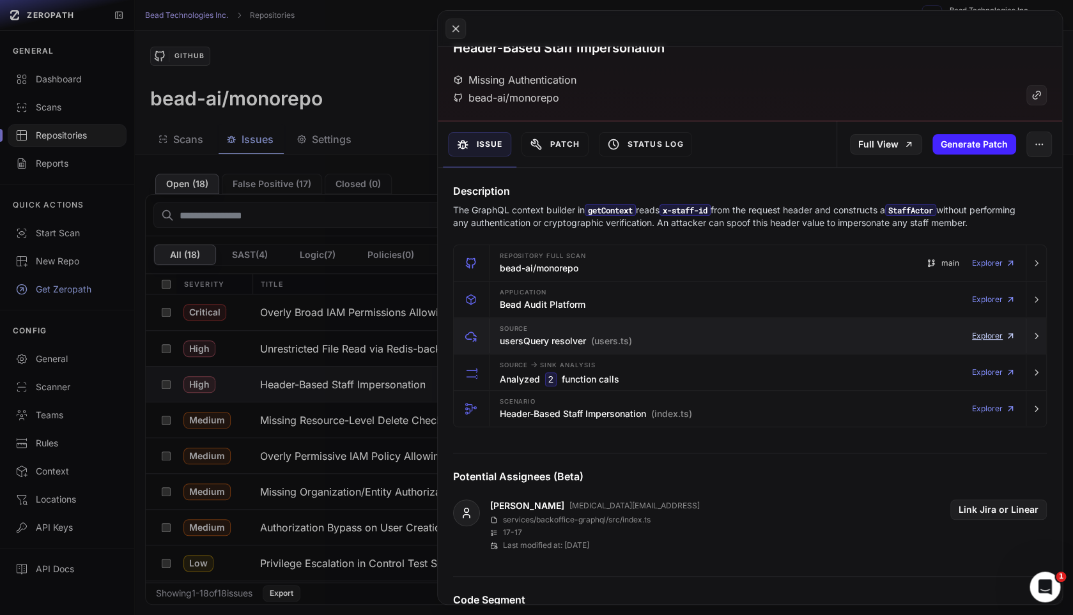
click at [987, 339] on link "Explorer" at bounding box center [993, 336] width 43 height 26
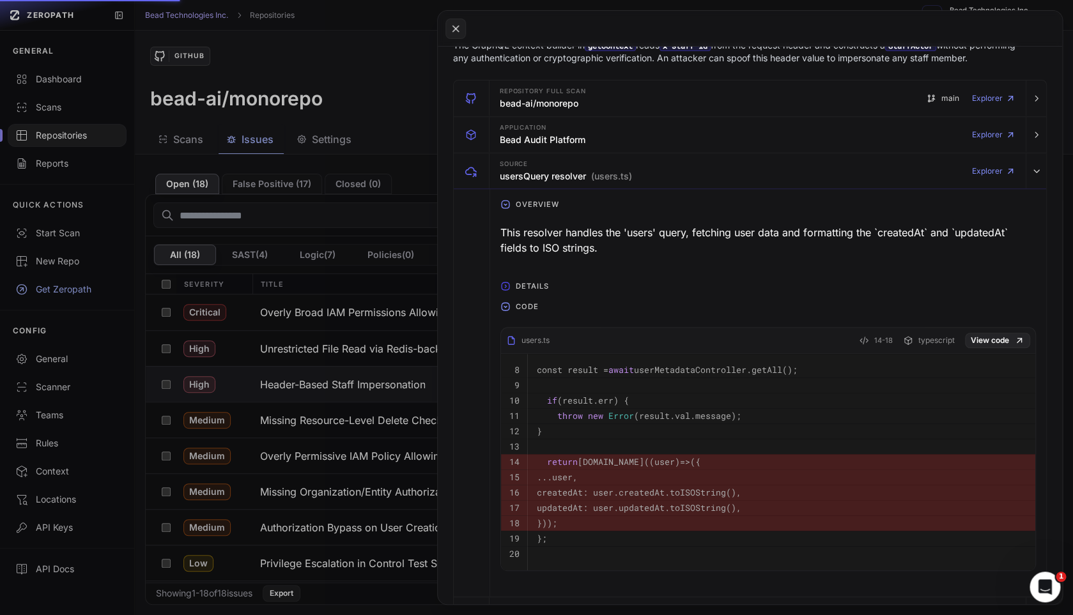
scroll to position [224, 0]
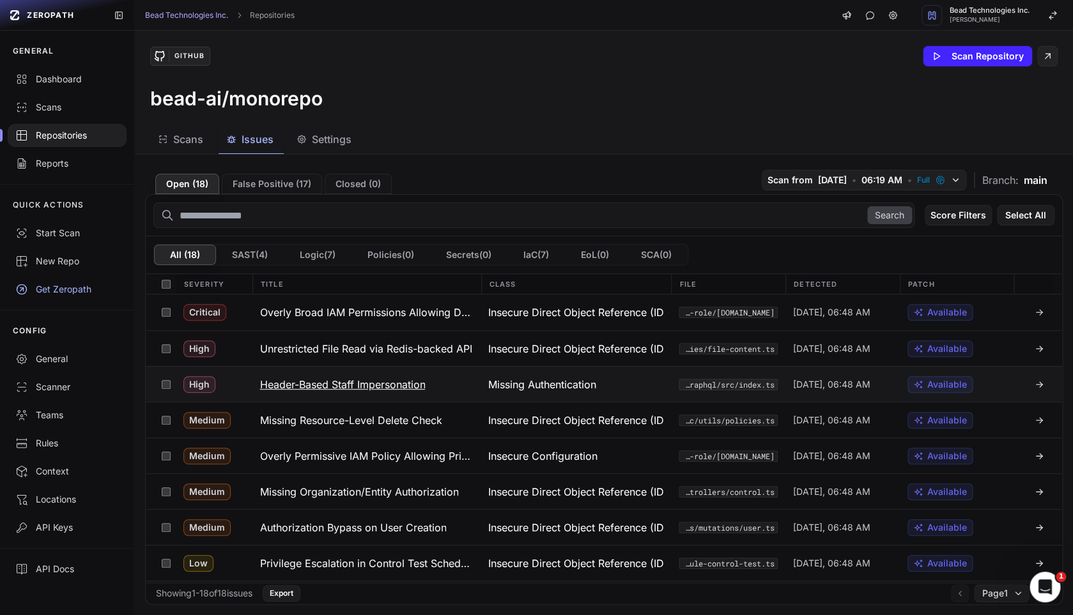
click at [463, 390] on button "Header-Based Staff Impersonation" at bounding box center [366, 384] width 229 height 35
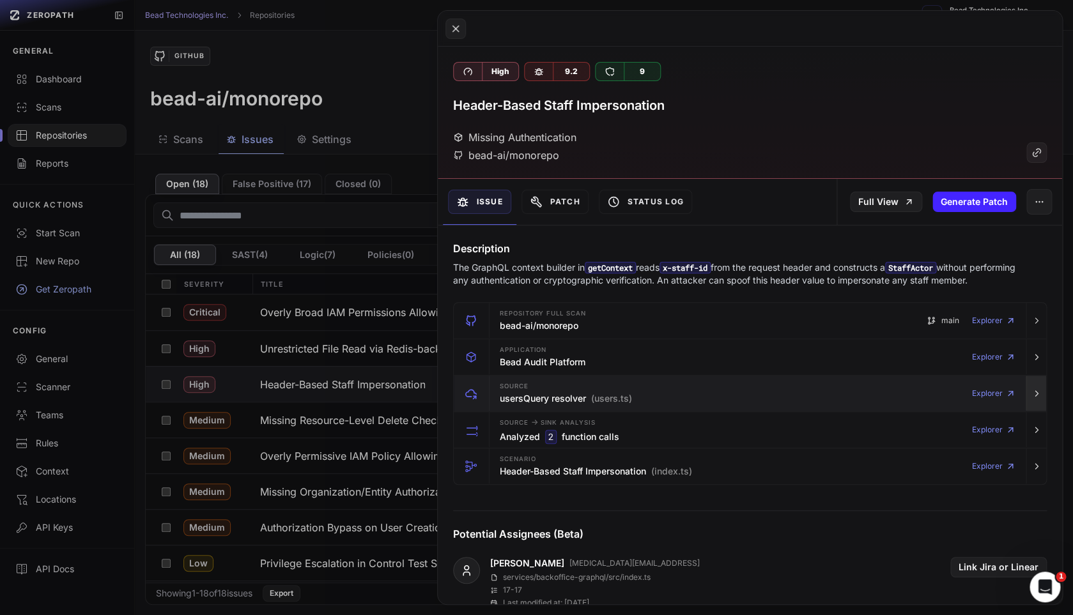
click at [1033, 395] on icon "button" at bounding box center [1036, 393] width 10 height 10
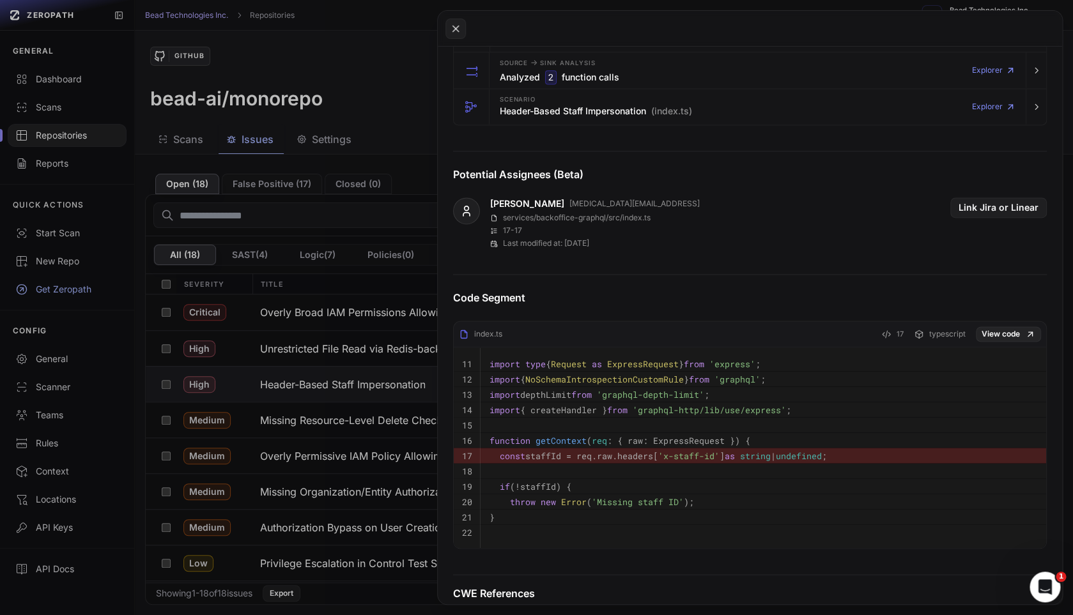
scroll to position [769, 0]
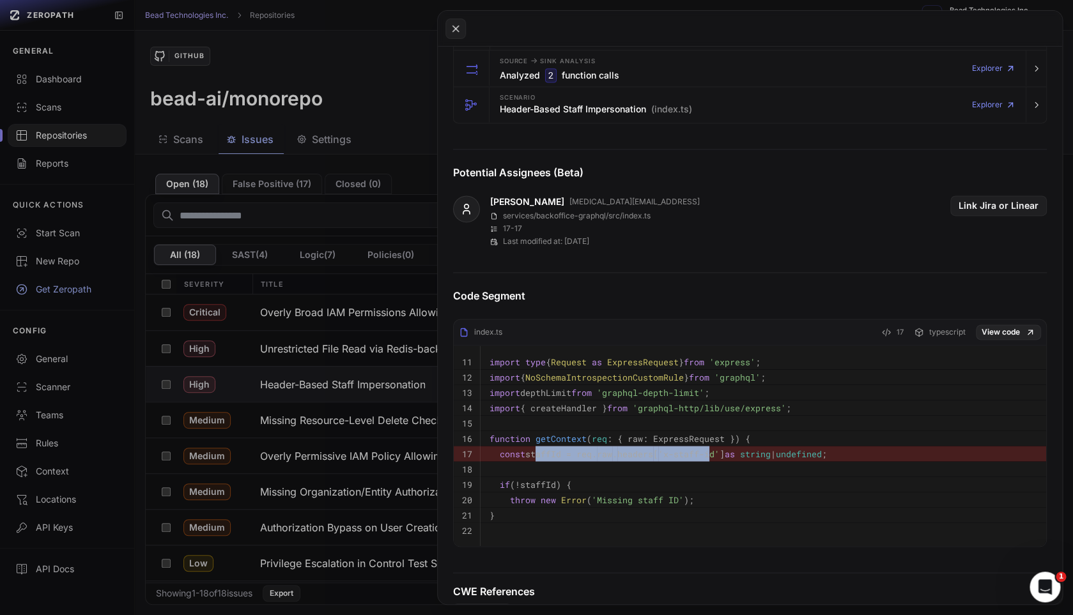
drag, startPoint x: 535, startPoint y: 459, endPoint x: 715, endPoint y: 455, distance: 179.5
click at [715, 455] on code "const staffId = req. raw . headers [ 'x-staff-id' ] as string | undefined ;" at bounding box center [657, 453] width 337 height 11
copy code "taffId = req. raw . headers [ 'x-staff-i"
click at [457, 27] on icon at bounding box center [455, 29] width 6 height 6
